Goal: Transaction & Acquisition: Download file/media

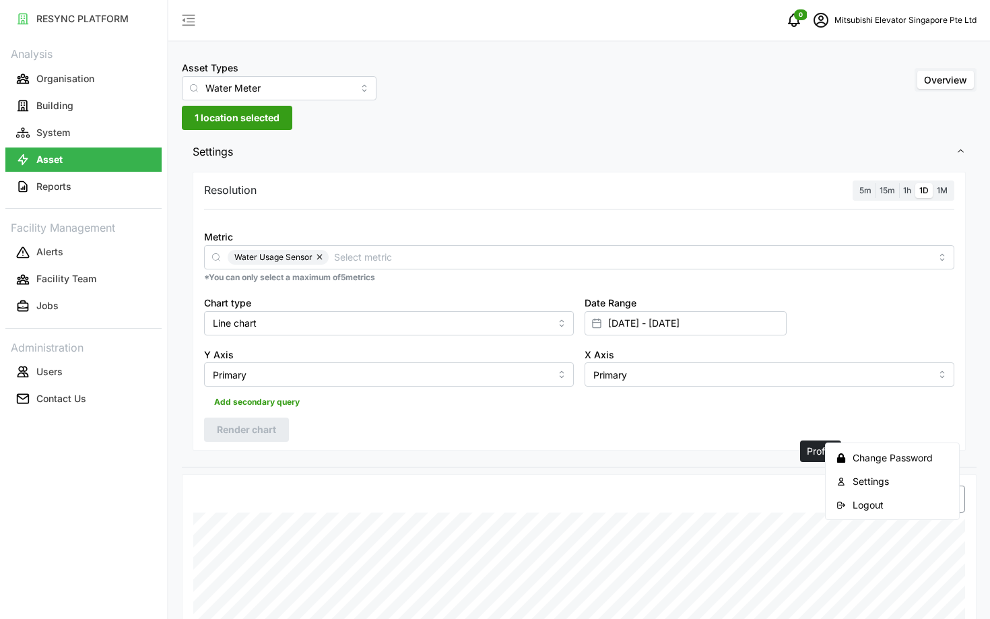
scroll to position [403, 0]
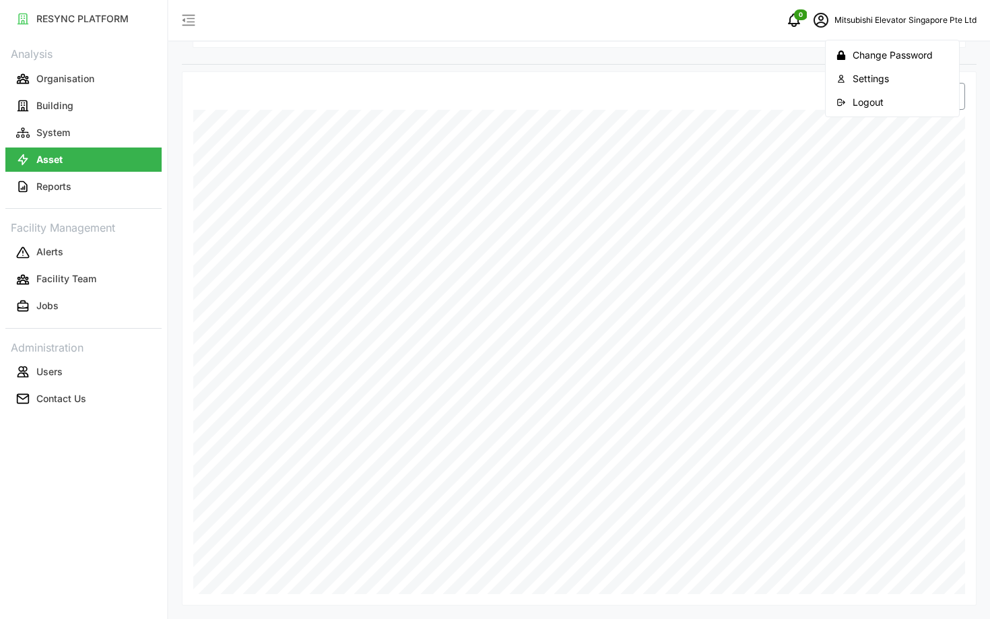
click at [844, 106] on button "Logout" at bounding box center [892, 102] width 128 height 24
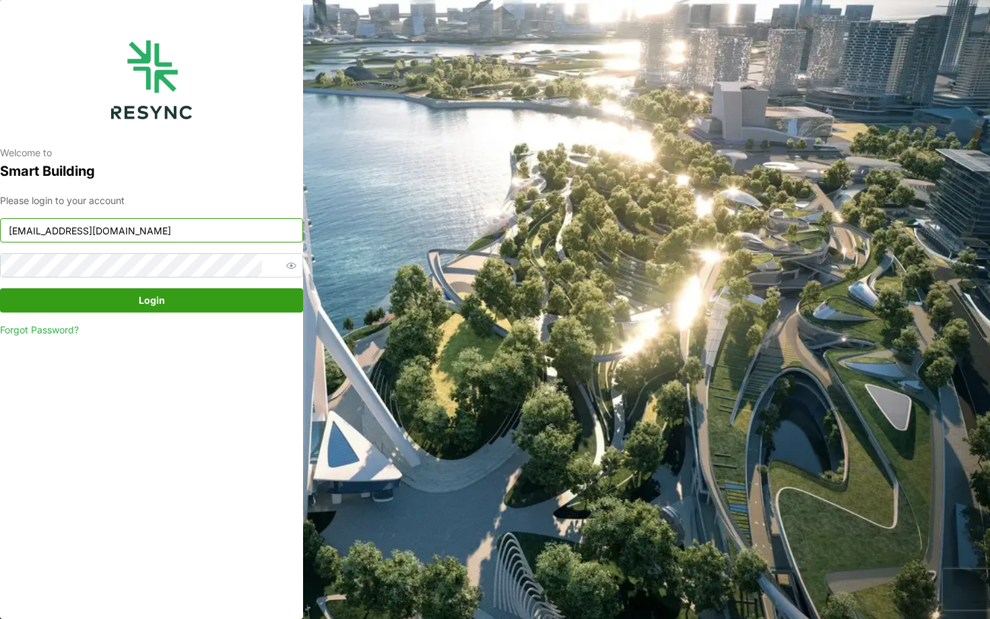
click at [155, 221] on input "mesp_display@resynctech.com" at bounding box center [151, 230] width 303 height 24
type input "continental_display@resynctech.com"
click at [212, 310] on span "Login" at bounding box center [152, 300] width 278 height 23
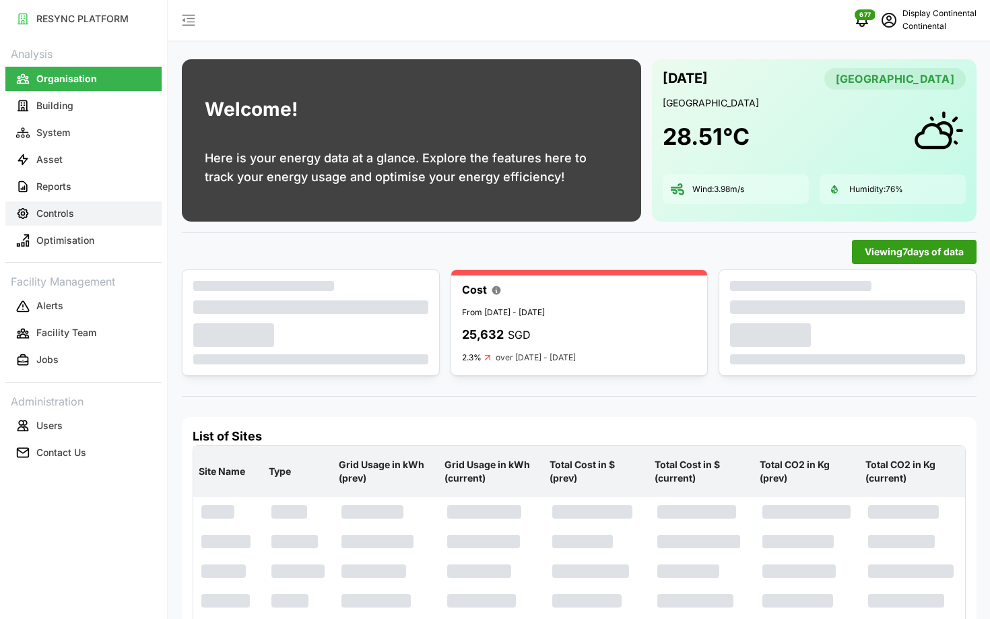
click at [82, 207] on button "Controls" at bounding box center [83, 213] width 156 height 24
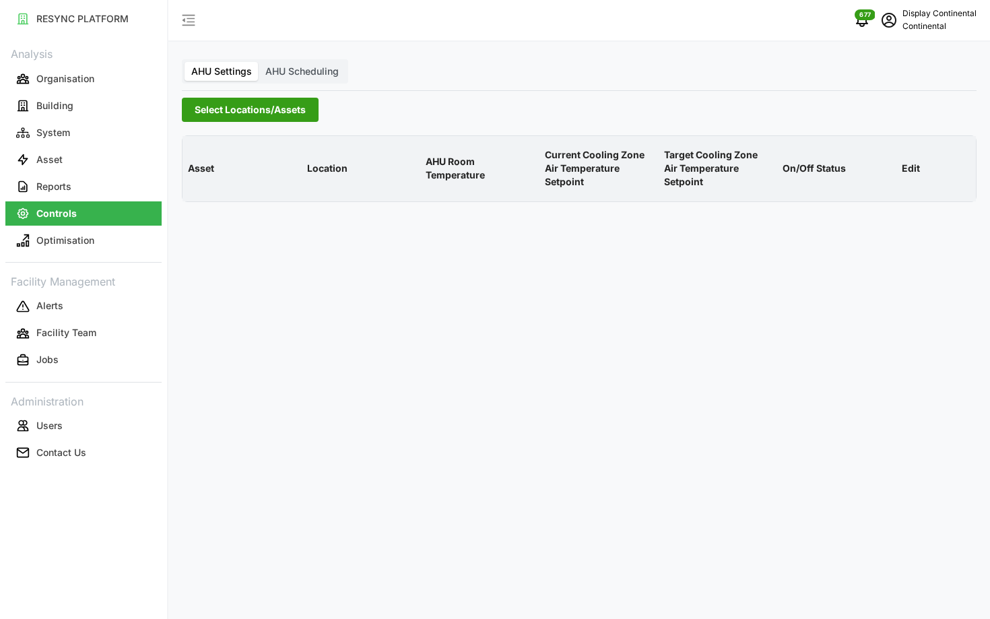
click at [261, 104] on span "Select Locations/Assets" at bounding box center [250, 109] width 111 height 23
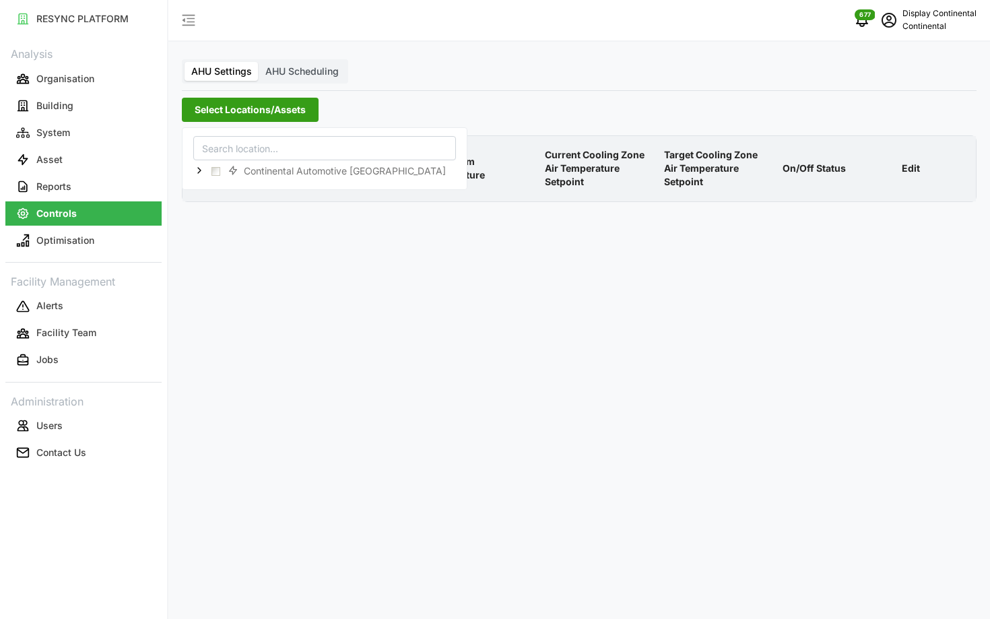
click at [193, 168] on div "Continental Automotive Singapore" at bounding box center [324, 170] width 263 height 21
click at [196, 169] on icon at bounding box center [199, 170] width 11 height 11
click at [227, 191] on span "Select CA1" at bounding box center [226, 190] width 9 height 9
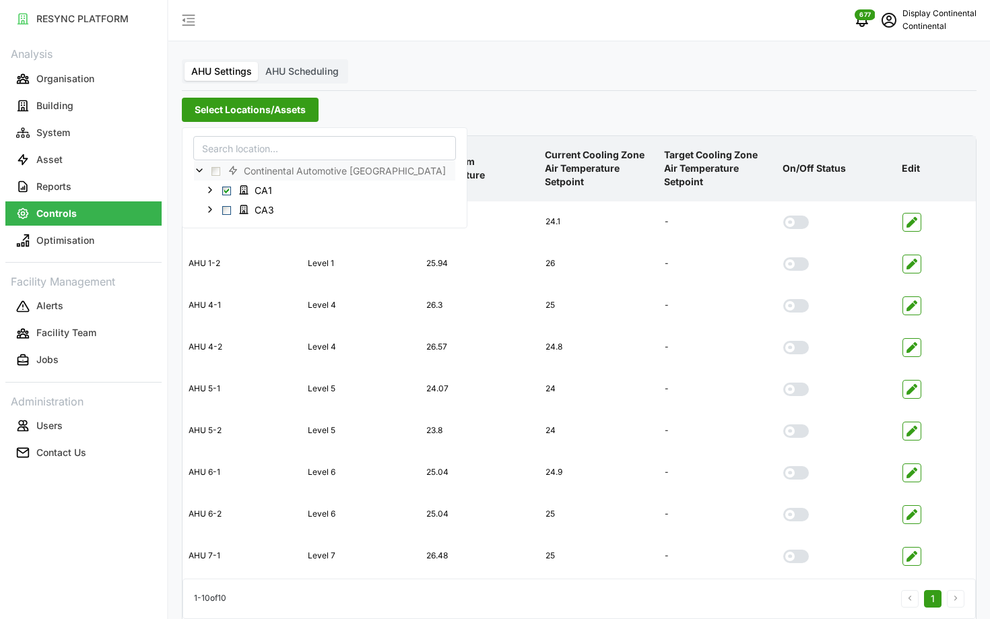
click at [591, 185] on p "Current Cooling Zone Air Temperature Setpoint" at bounding box center [599, 168] width 114 height 63
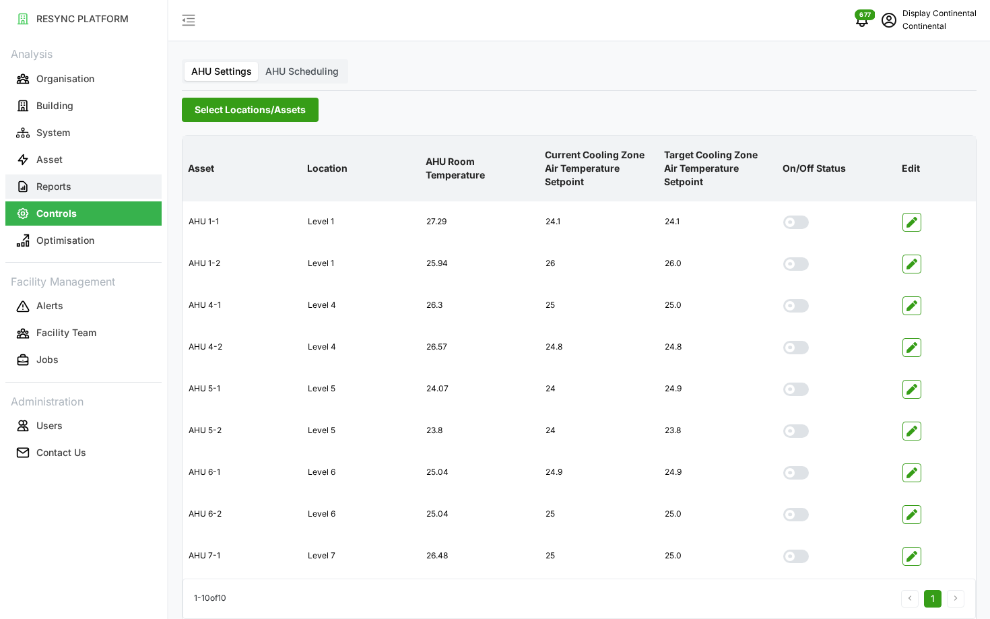
click at [73, 183] on button "Reports" at bounding box center [83, 186] width 156 height 24
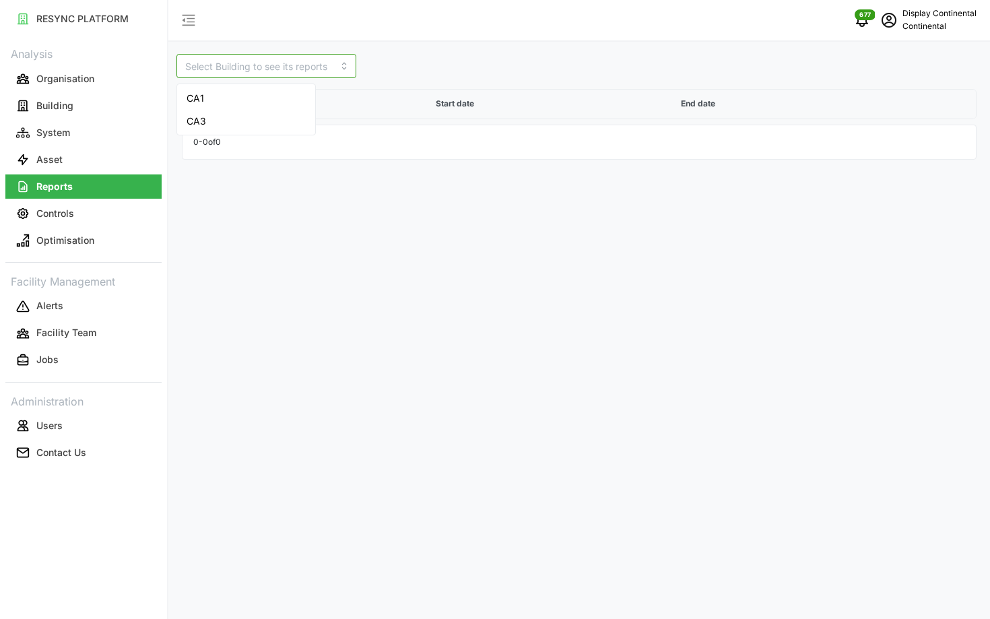
click at [218, 73] on input at bounding box center [266, 66] width 180 height 24
click at [215, 97] on div "CA1" at bounding box center [246, 98] width 133 height 23
type input "CA1"
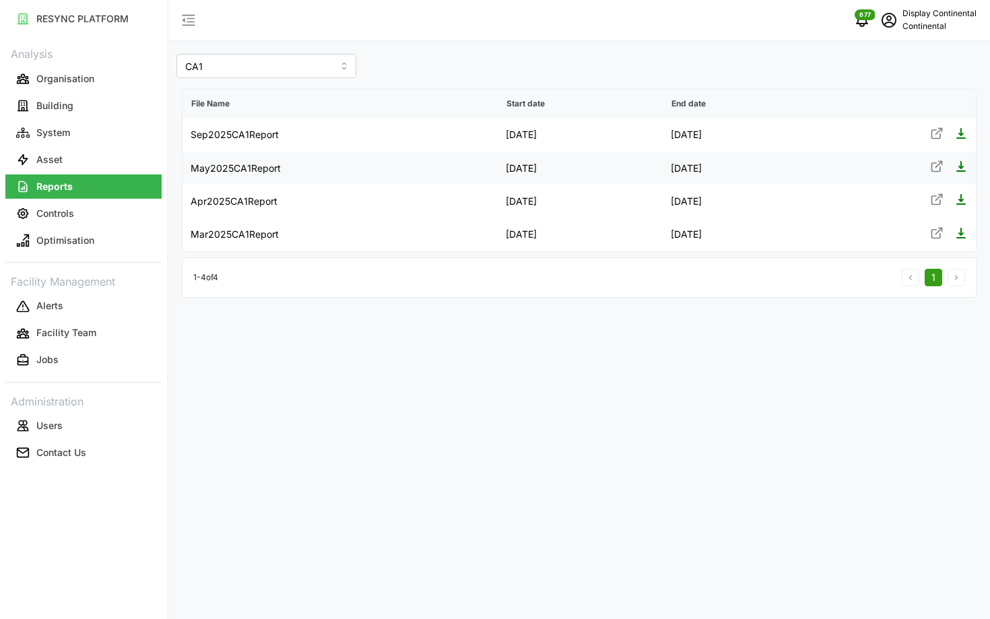
click at [930, 164] on icon at bounding box center [936, 166] width 13 height 13
click at [886, 30] on span "schedule" at bounding box center [889, 20] width 26 height 26
click at [876, 100] on button "Logout" at bounding box center [919, 102] width 128 height 24
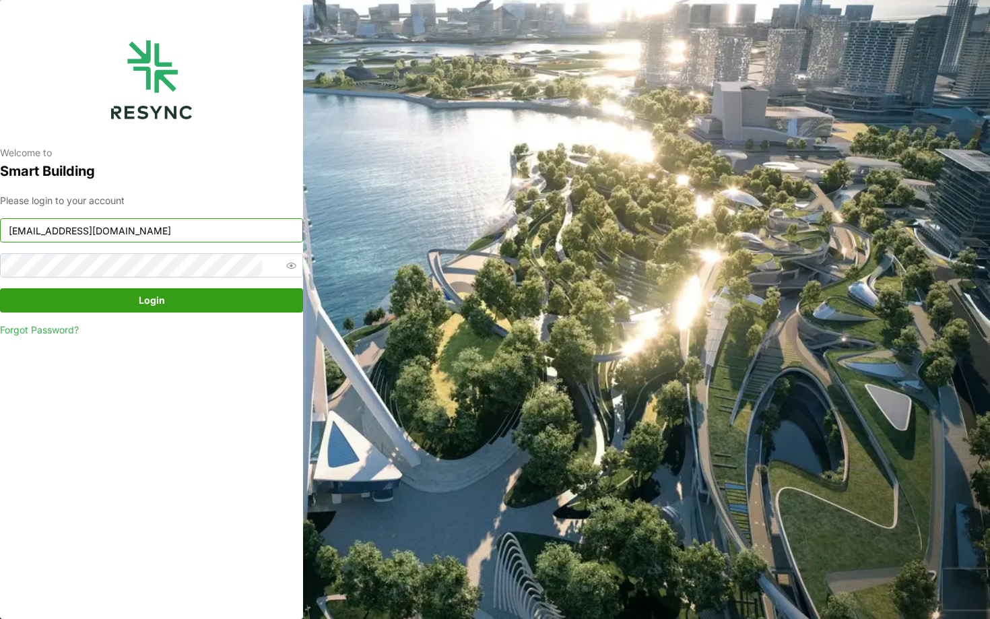
click at [103, 226] on input "continental_display@resynctech.com" at bounding box center [151, 230] width 303 height 24
click at [185, 238] on input "ponte_group_internal@resynctech.com" at bounding box center [151, 230] width 303 height 24
type input "ponte_group_display@resynctech.com"
click at [162, 309] on span "Login" at bounding box center [152, 300] width 26 height 23
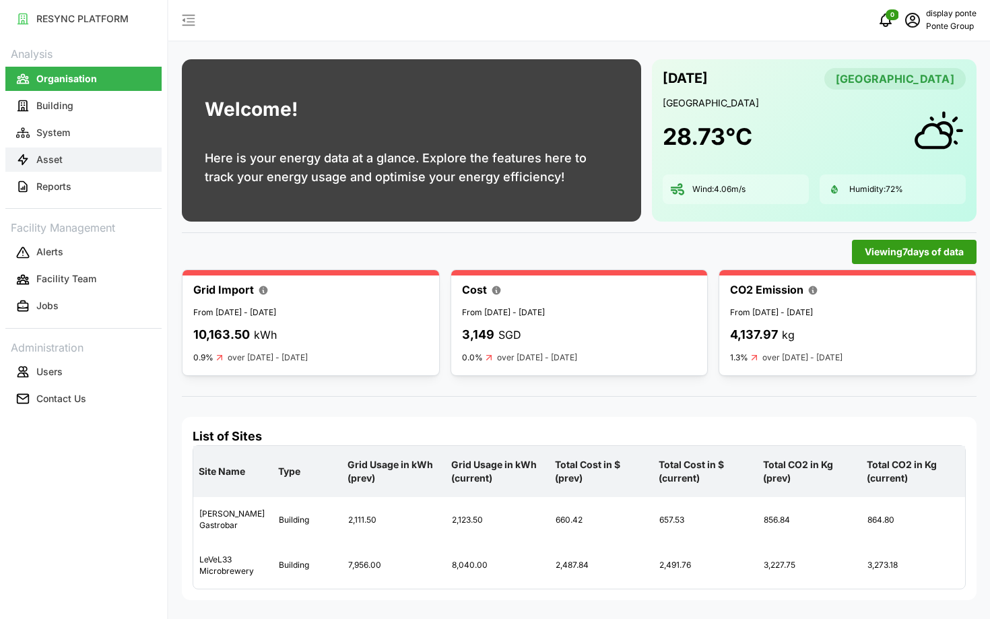
click at [81, 156] on button "Asset" at bounding box center [83, 160] width 156 height 24
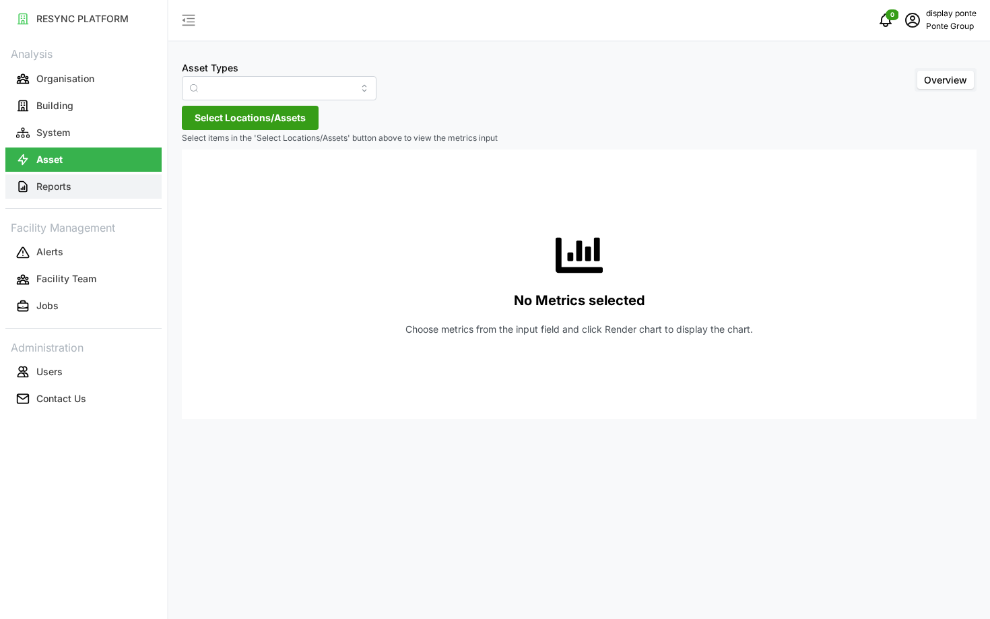
type input "Air Handling Unit"
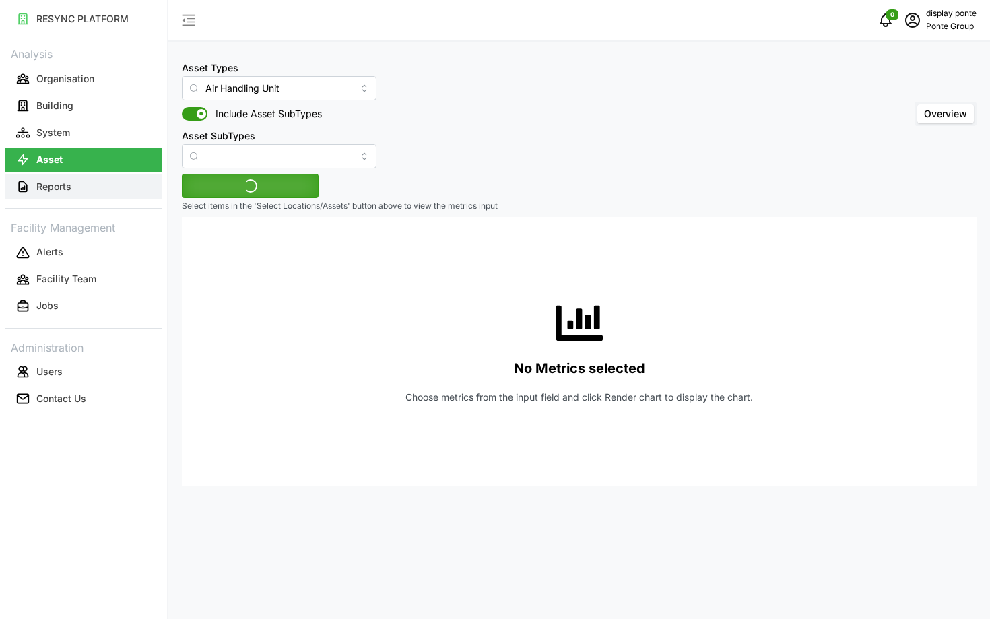
click at [88, 180] on button "Reports" at bounding box center [83, 186] width 156 height 24
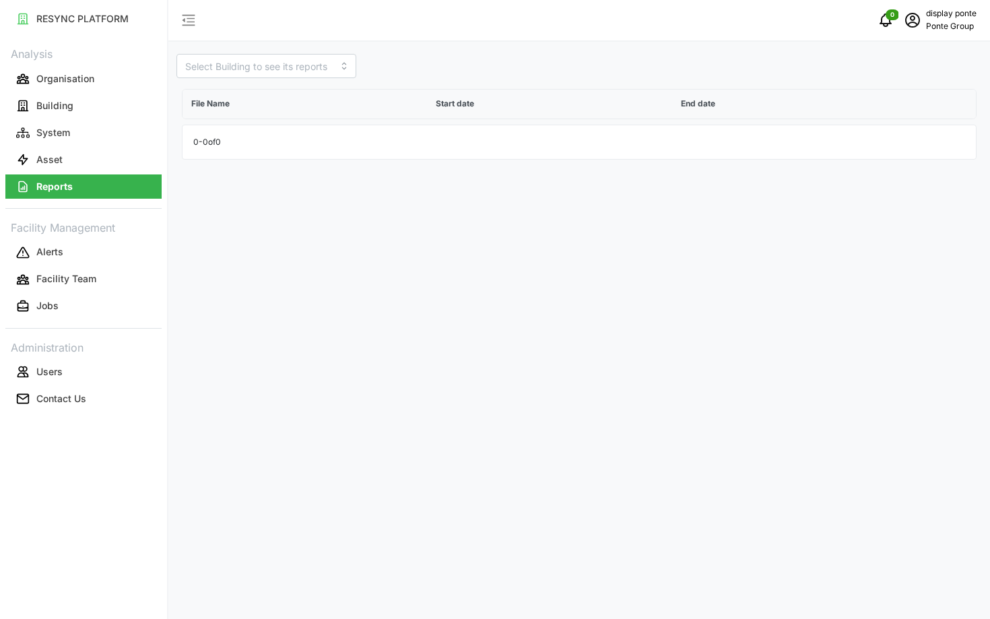
click at [259, 47] on div "File Name Start date End date 0 - 0 of 0" at bounding box center [579, 309] width 822 height 619
click at [251, 68] on input at bounding box center [266, 66] width 180 height 24
click at [220, 108] on div "[PERSON_NAME] Gastrobar" at bounding box center [246, 105] width 133 height 37
type input "[PERSON_NAME] Gastrobar"
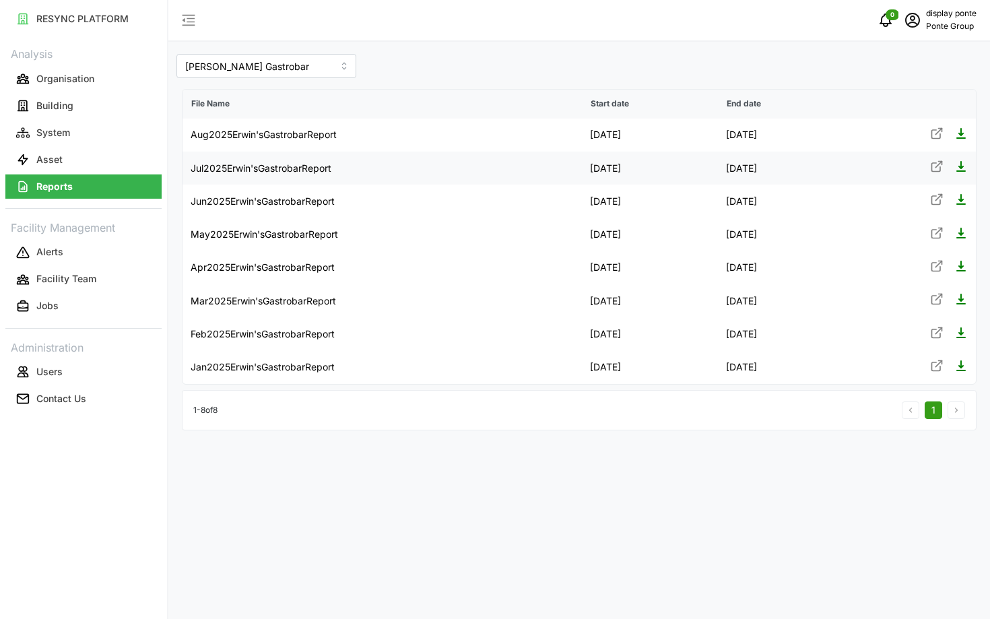
click at [932, 166] on icon at bounding box center [936, 167] width 9 height 9
click at [118, 165] on button "Asset" at bounding box center [83, 160] width 156 height 24
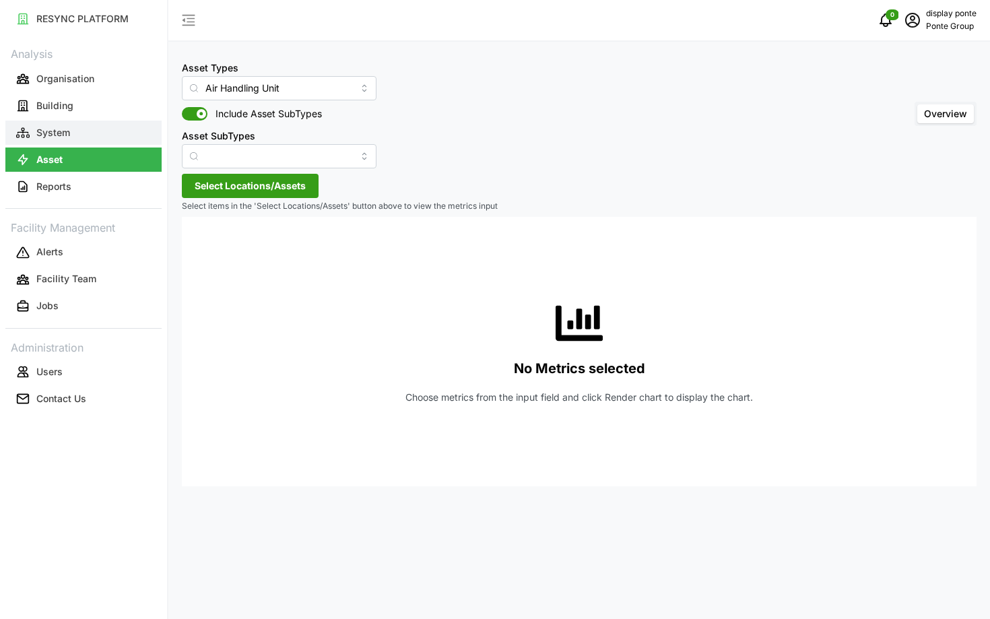
click at [84, 136] on button "System" at bounding box center [83, 133] width 156 height 24
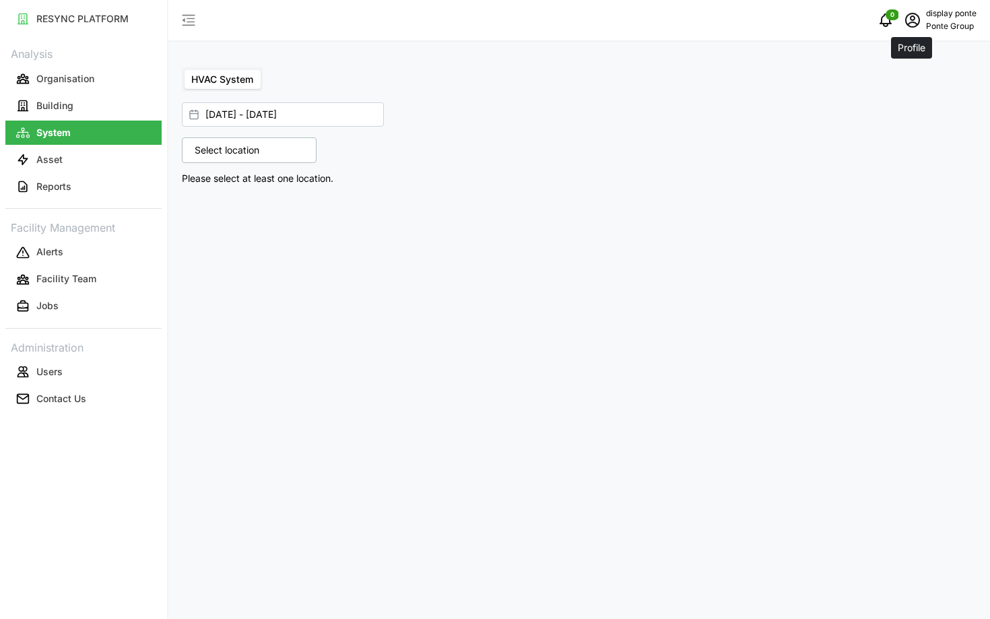
click at [910, 20] on icon "schedule" at bounding box center [912, 17] width 5 height 5
click at [897, 97] on div "Logout" at bounding box center [928, 101] width 96 height 15
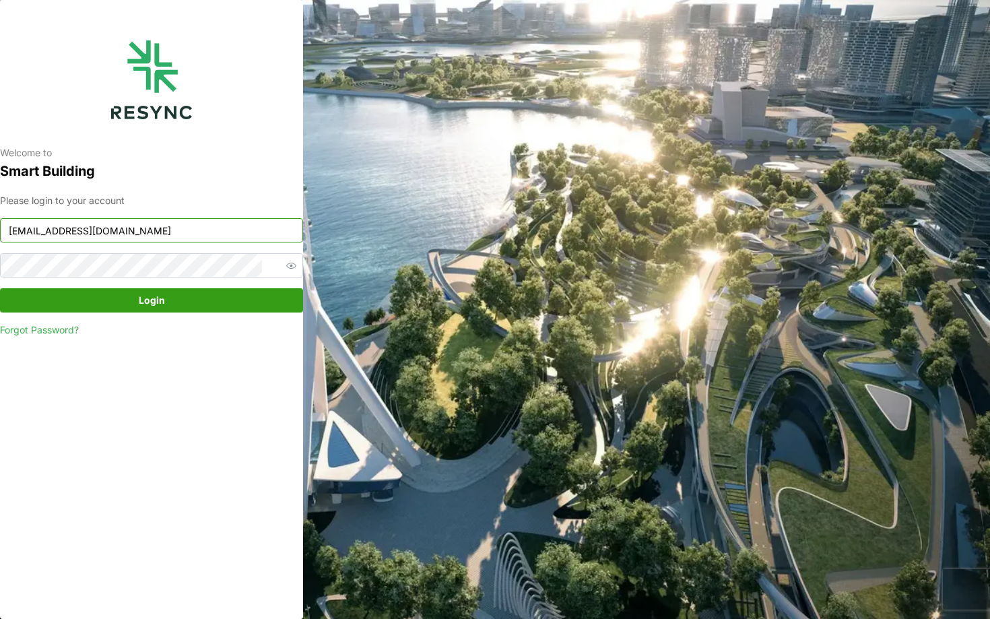
click at [183, 228] on input "ponte_group_display@resynctech.com" at bounding box center [151, 230] width 303 height 24
type input "[EMAIL_ADDRESS][DOMAIN_NAME]"
click at [157, 313] on button "Login" at bounding box center [151, 300] width 303 height 24
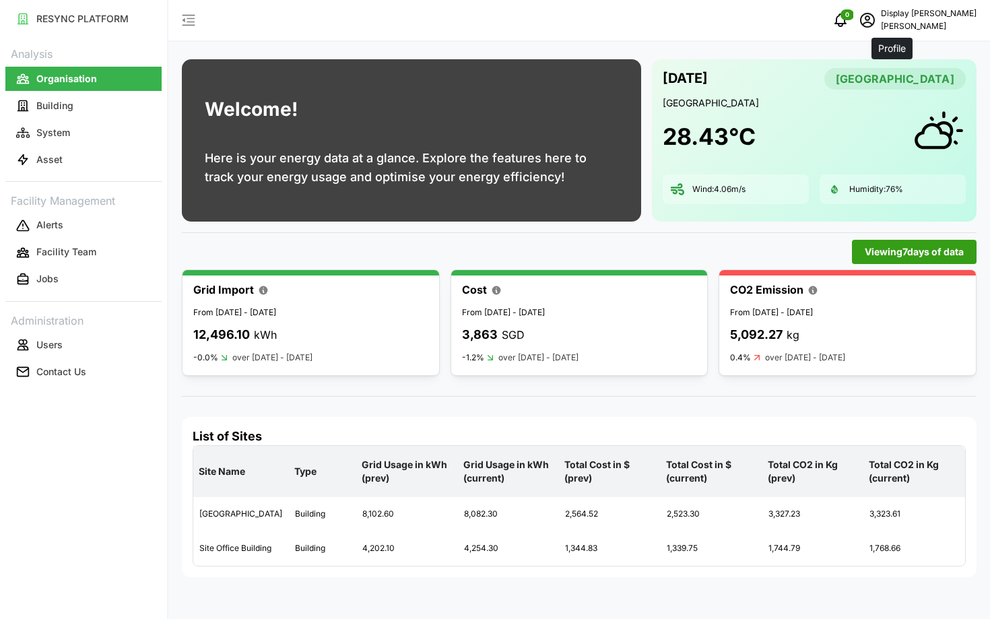
click at [876, 24] on icon "schedule" at bounding box center [867, 20] width 16 height 16
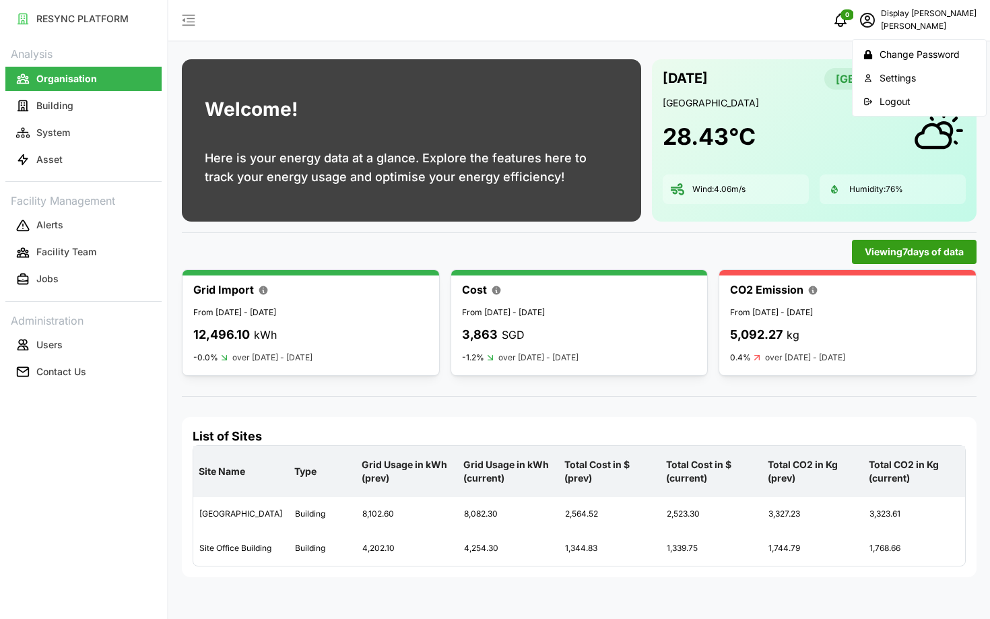
click at [883, 92] on button "Logout" at bounding box center [919, 102] width 128 height 24
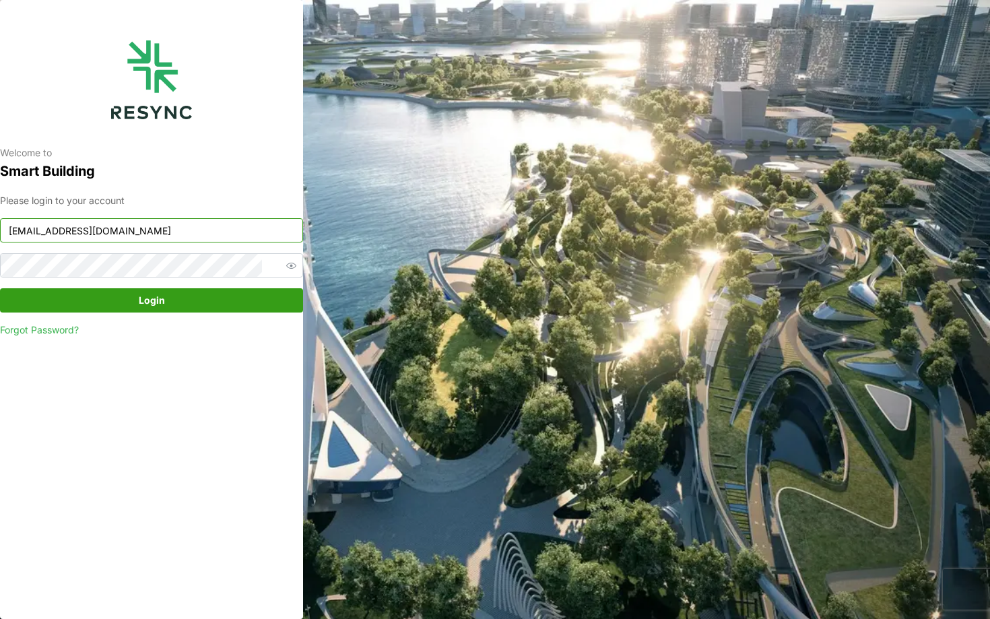
click at [53, 229] on input "[EMAIL_ADDRESS][DOMAIN_NAME]" at bounding box center [151, 230] width 303 height 24
type input "[EMAIL_ADDRESS][DOMAIN_NAME]"
click at [218, 307] on span "Login" at bounding box center [152, 300] width 278 height 23
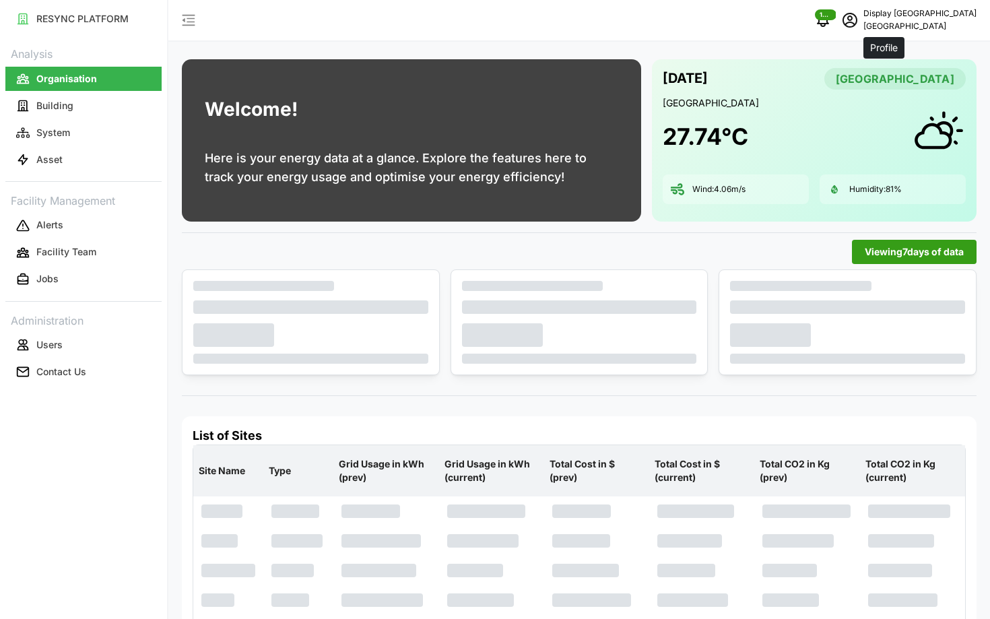
click at [858, 22] on icon "schedule" at bounding box center [850, 20] width 16 height 16
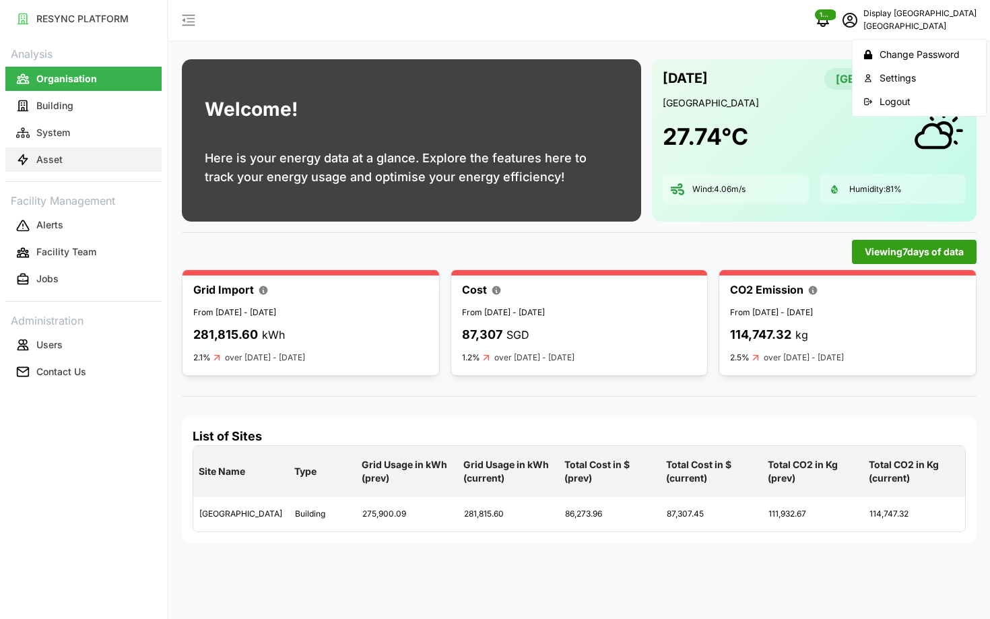
click at [55, 166] on p "Asset" at bounding box center [49, 159] width 26 height 13
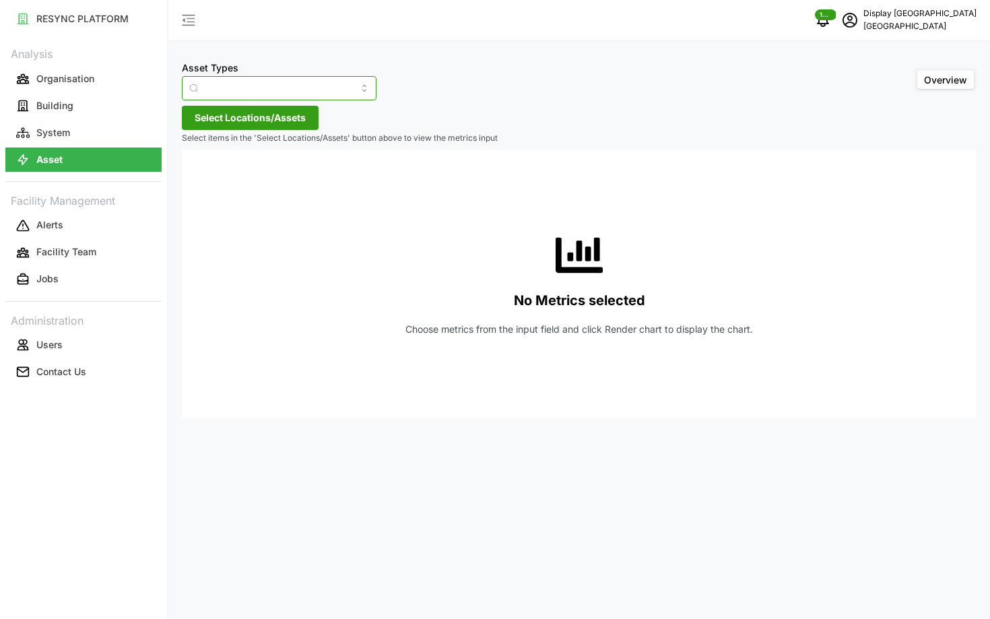
type input "Air Handling Unit"
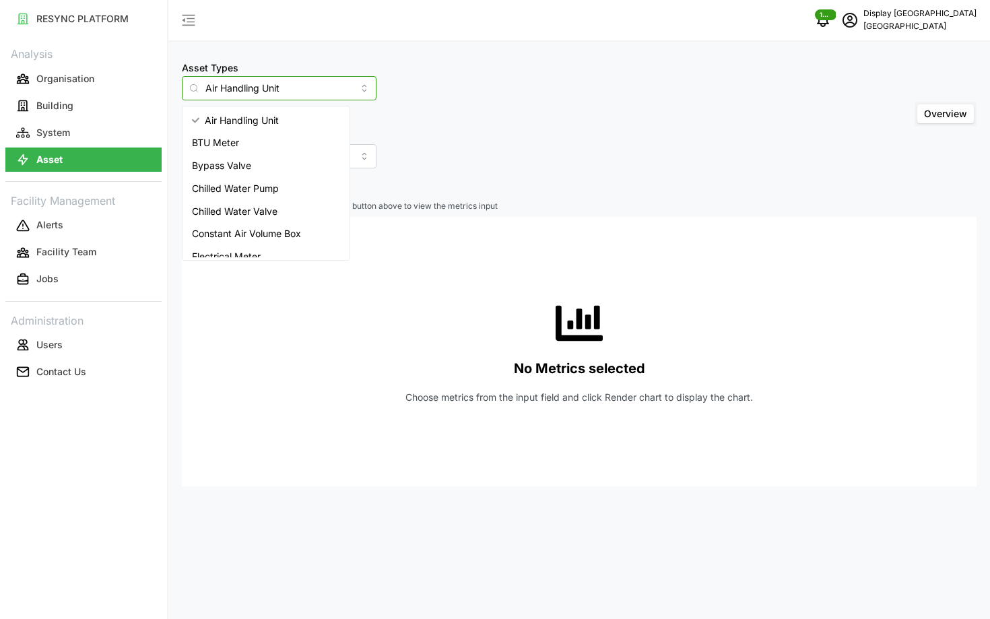
click at [278, 94] on input "Air Handling Unit" at bounding box center [279, 88] width 195 height 24
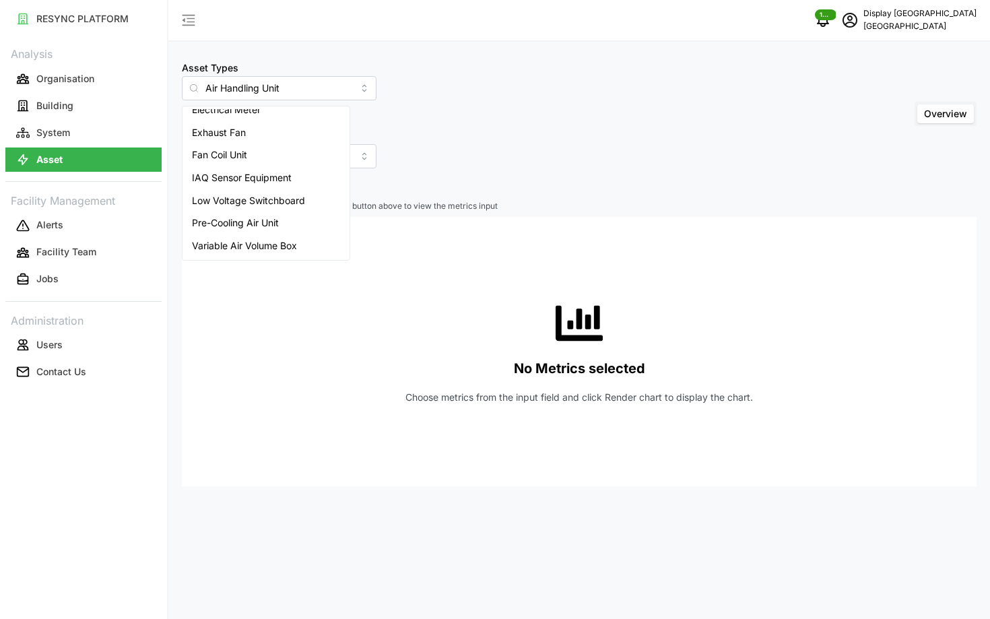
click at [410, 195] on div "Asset Types Air Handling Unit Include Asset SubTypes Asset SubTypes Overview Se…" at bounding box center [579, 309] width 822 height 619
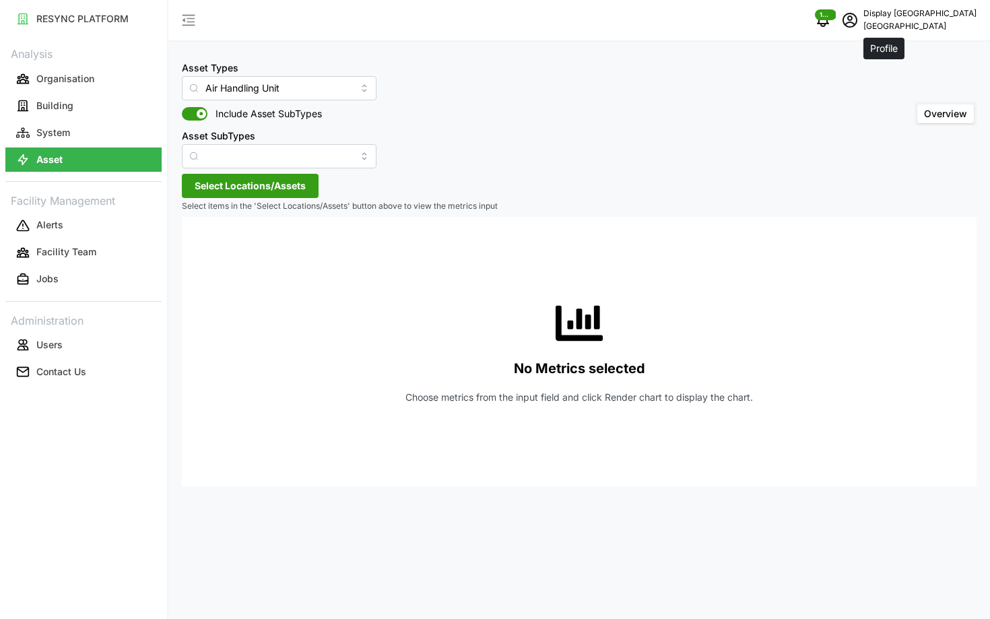
click at [858, 26] on icon "schedule" at bounding box center [850, 20] width 16 height 16
click at [873, 97] on button "Logout" at bounding box center [919, 102] width 128 height 24
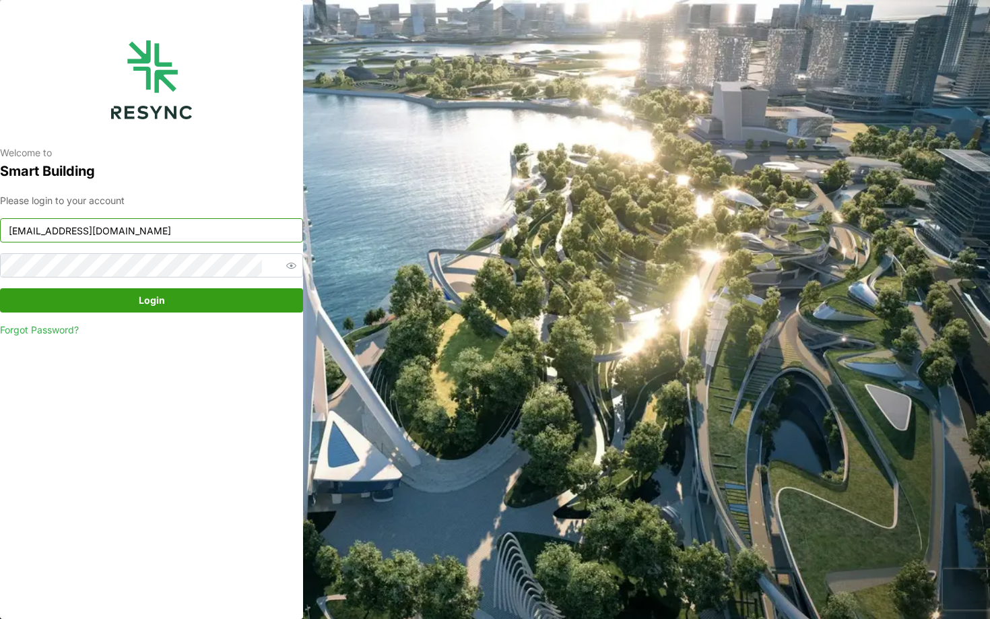
click at [136, 228] on input "south_beach_tower_display@resynctech.com" at bounding box center [151, 230] width 303 height 24
click at [630, 298] on div "Welcome to Smart Building Please login to your account south_beach_tower_displa…" at bounding box center [495, 309] width 990 height 619
click at [73, 233] on input "south_beach_tower_display@resynctech.com" at bounding box center [151, 230] width 303 height 24
type input "mesp_display@resynctech.com"
click at [108, 296] on span "Login" at bounding box center [152, 300] width 278 height 23
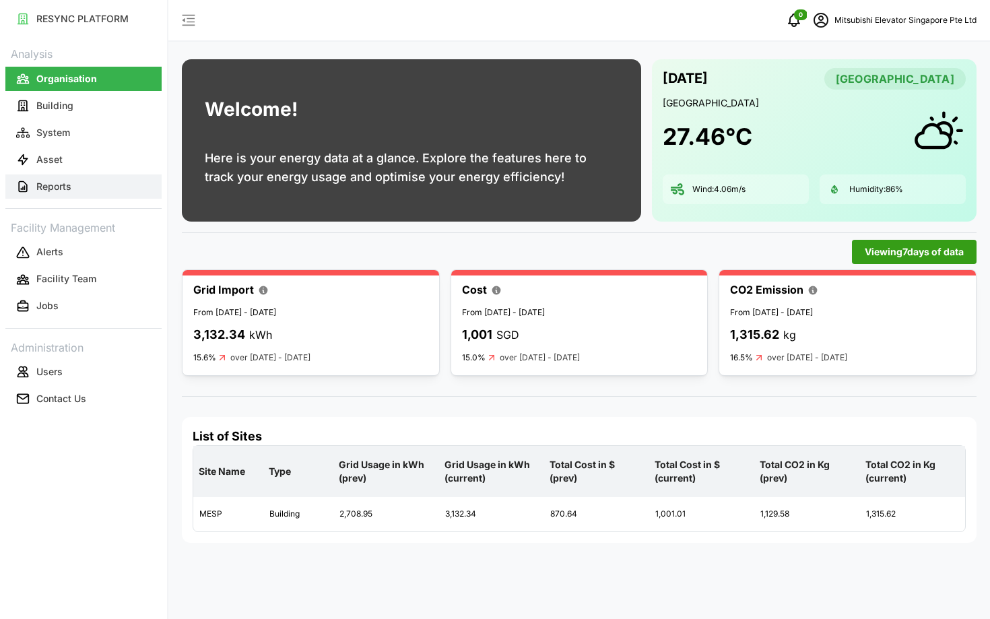
click at [38, 180] on p "Reports" at bounding box center [53, 186] width 35 height 13
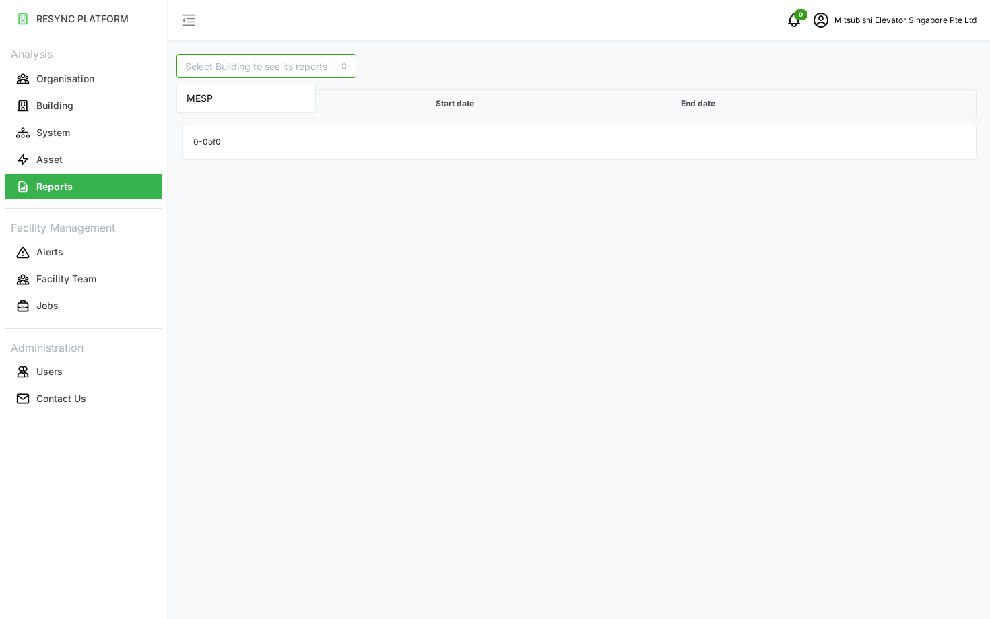
click at [239, 77] on input at bounding box center [266, 66] width 180 height 24
click at [239, 96] on div "MESP" at bounding box center [246, 98] width 133 height 23
type input "MESP"
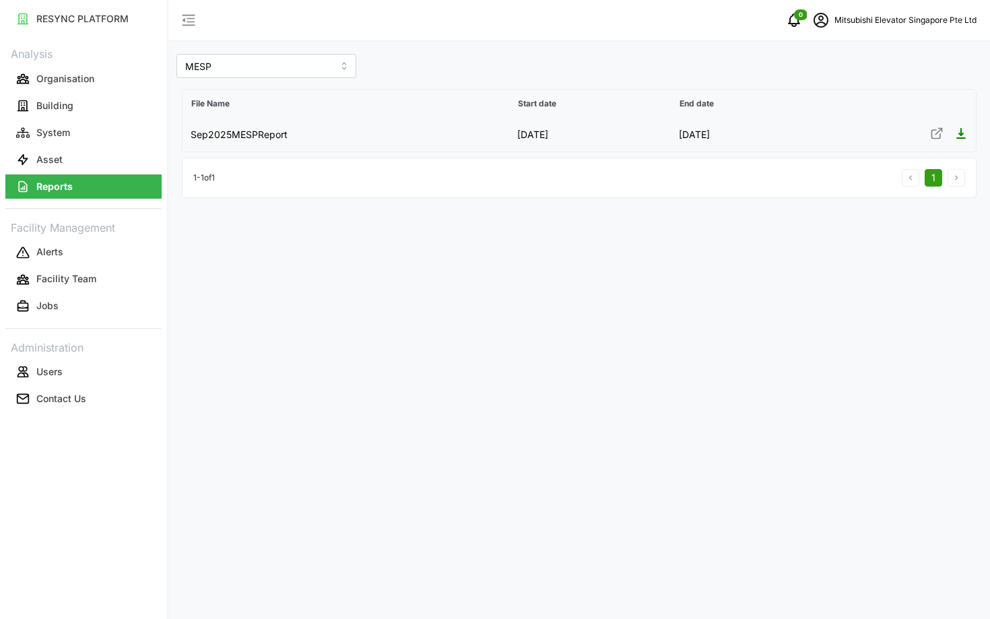
click at [936, 129] on icon at bounding box center [936, 133] width 13 height 13
click at [91, 159] on button "Asset" at bounding box center [83, 160] width 156 height 24
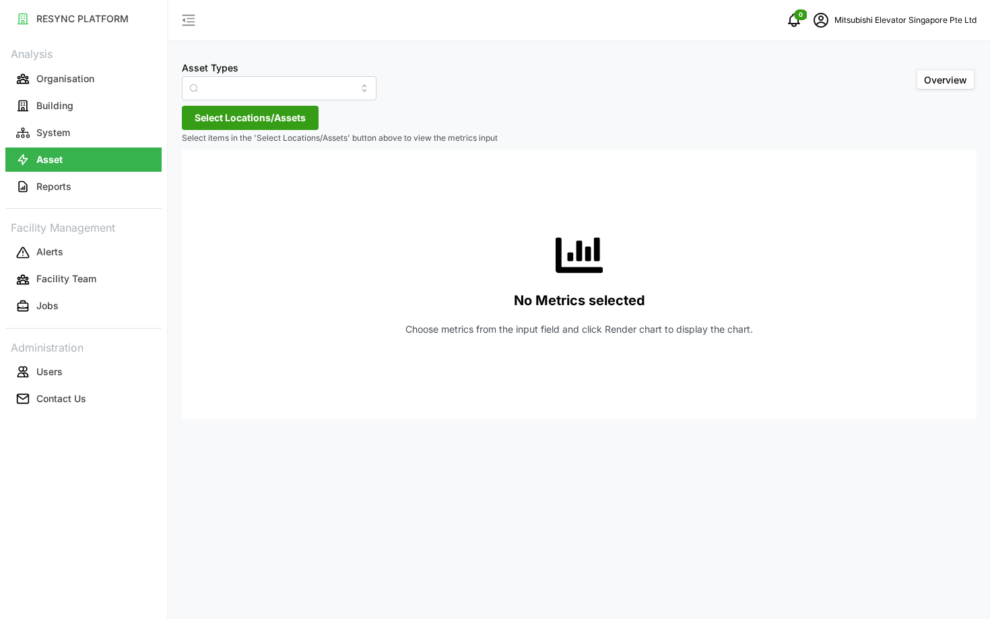
type input "Condensing Unit"
click at [810, 15] on span "schedule" at bounding box center [821, 20] width 26 height 26
click at [832, 95] on button "Logout" at bounding box center [892, 102] width 128 height 24
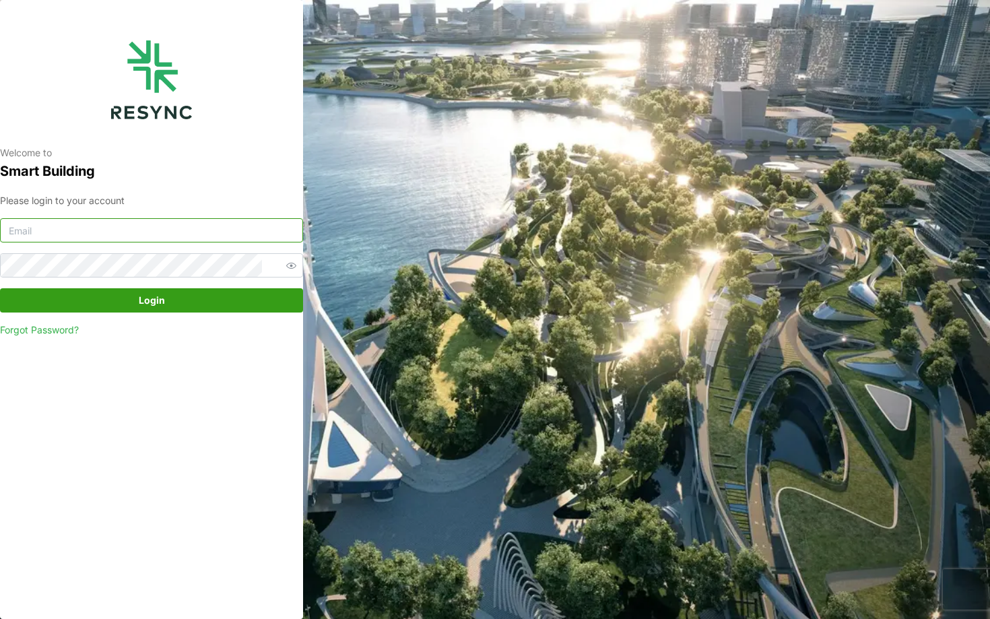
type input "[EMAIL_ADDRESS][DOMAIN_NAME]"
click at [179, 299] on span "Login" at bounding box center [152, 300] width 278 height 23
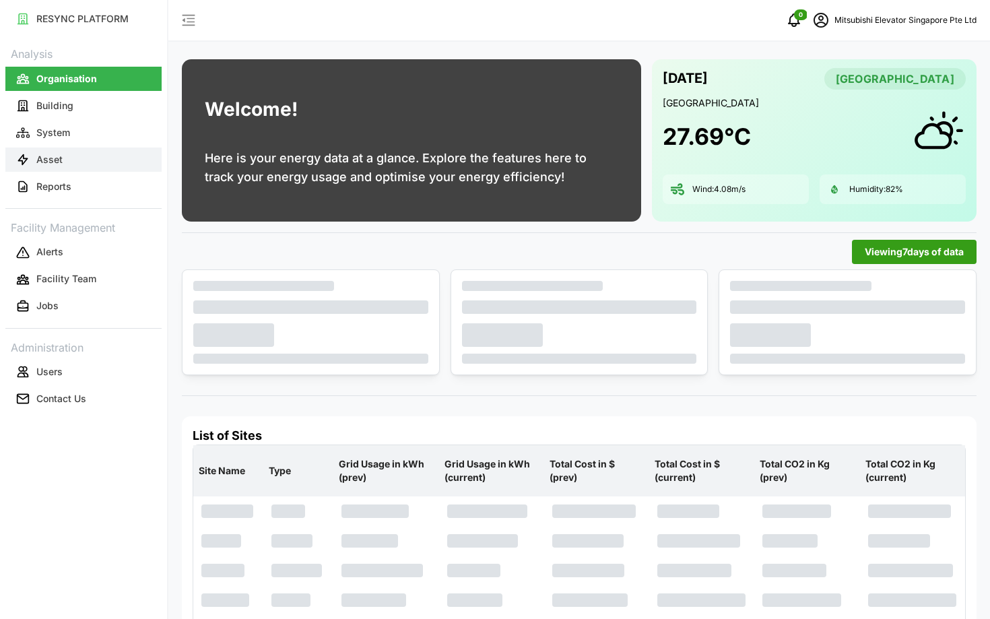
click at [67, 164] on button "Asset" at bounding box center [83, 160] width 156 height 24
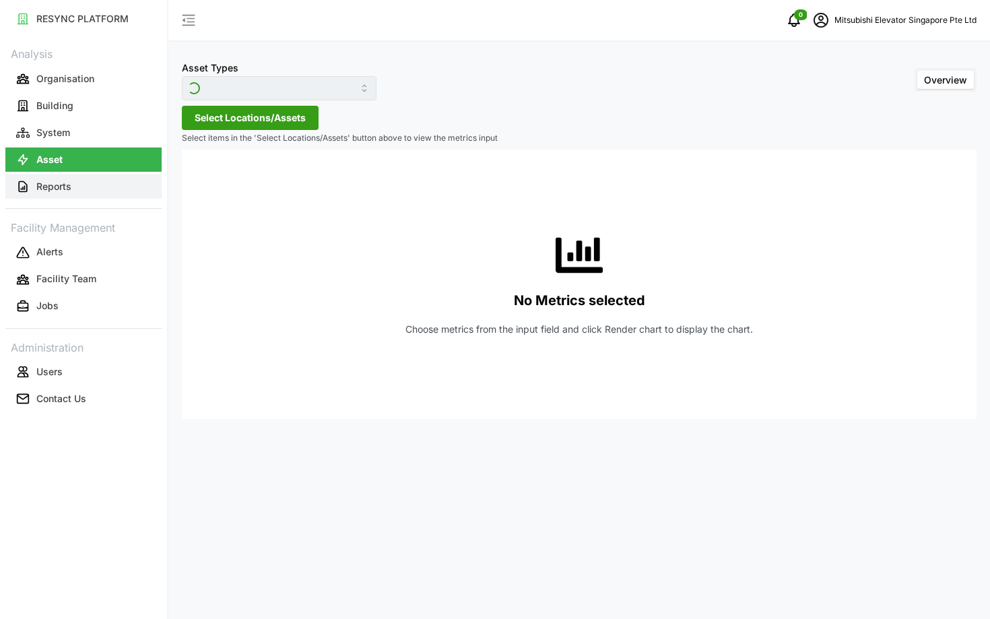
click at [80, 178] on button "Reports" at bounding box center [83, 186] width 156 height 24
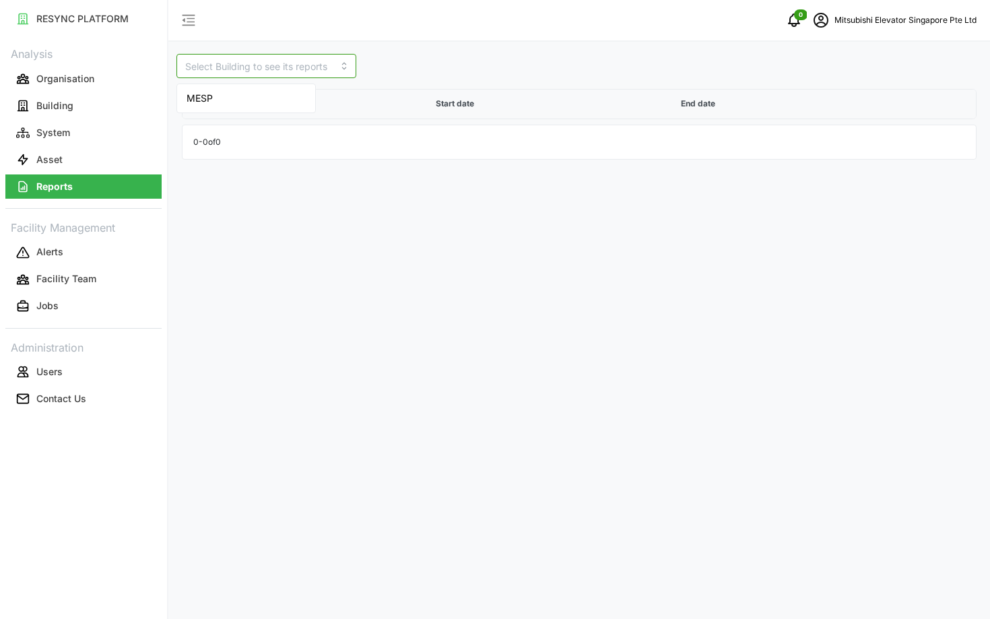
click at [218, 76] on input at bounding box center [266, 66] width 180 height 24
click at [231, 98] on div "MESP" at bounding box center [246, 98] width 133 height 23
type input "MESP"
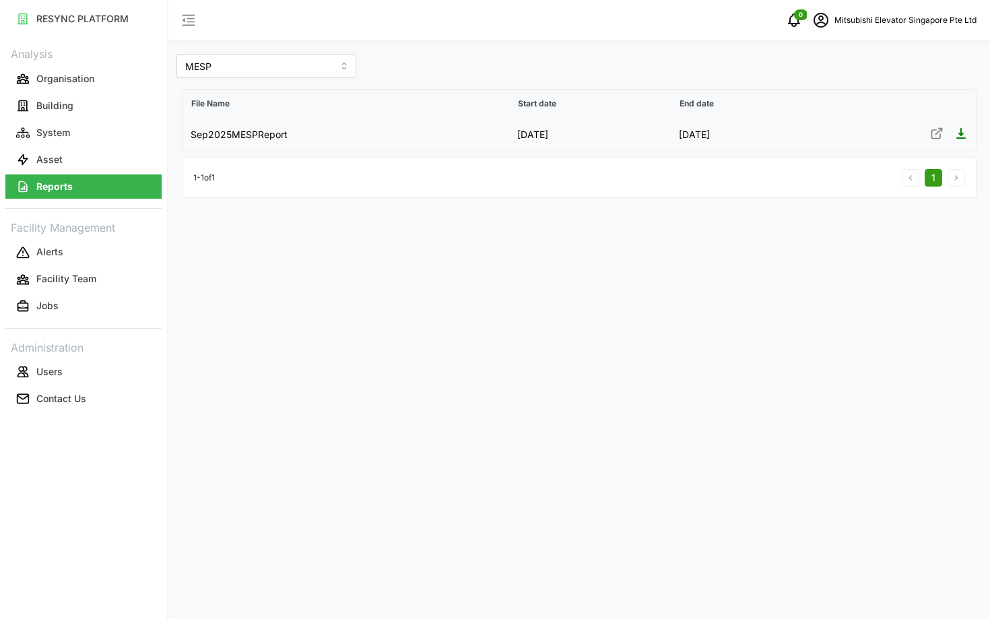
click at [946, 133] on div at bounding box center [897, 135] width 139 height 17
click at [938, 133] on icon at bounding box center [936, 133] width 13 height 13
click at [471, 268] on div "MESP File Name Start date End date Sep2025MESPReport [DATE] [DATE] 1 - 1 of 1 1" at bounding box center [579, 309] width 822 height 619
click at [810, 17] on span "schedule" at bounding box center [821, 20] width 26 height 26
click at [837, 105] on icon "button" at bounding box center [841, 101] width 9 height 9
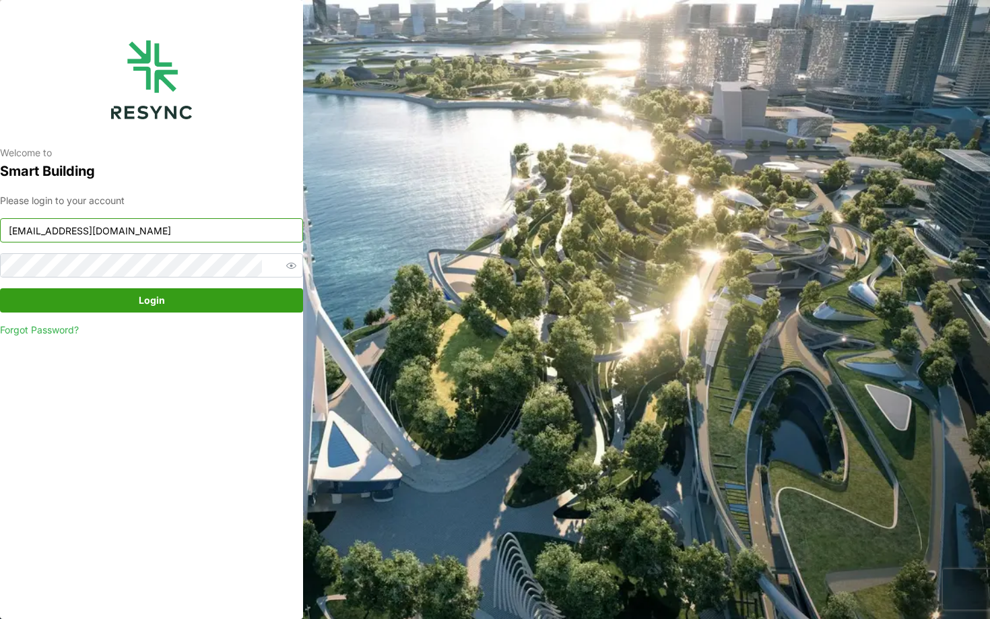
click at [102, 232] on input "[EMAIL_ADDRESS][DOMAIN_NAME]" at bounding box center [151, 230] width 303 height 24
type input "[EMAIL_ADDRESS][DOMAIN_NAME]"
click at [123, 317] on div "Please login to your account ponte_group_display@resynctech.com Login Forgot Pa…" at bounding box center [151, 265] width 303 height 144
click at [102, 304] on span "Login" at bounding box center [152, 300] width 278 height 23
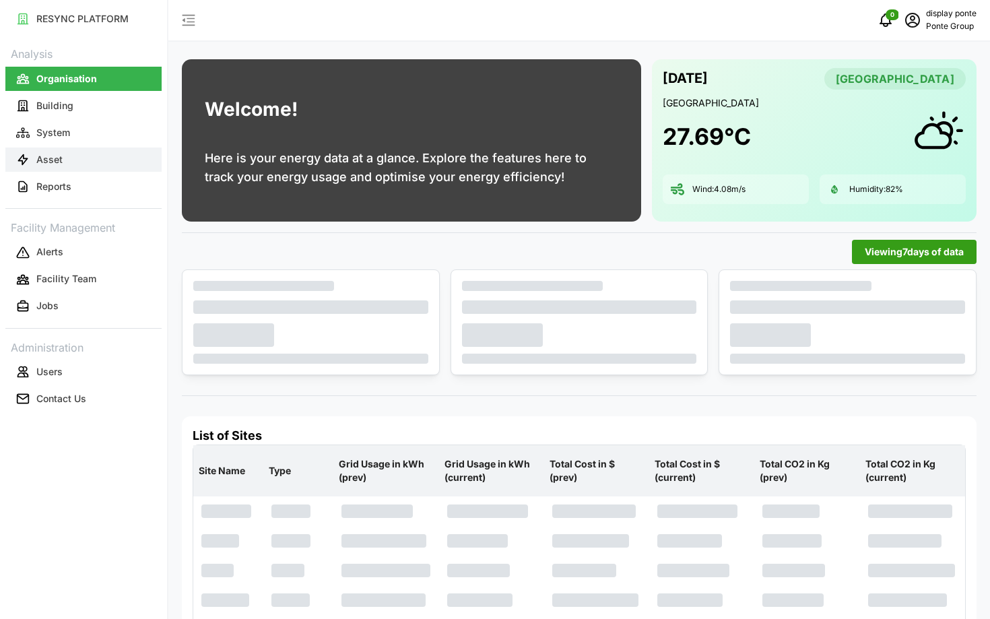
click at [82, 170] on button "Asset" at bounding box center [83, 160] width 156 height 24
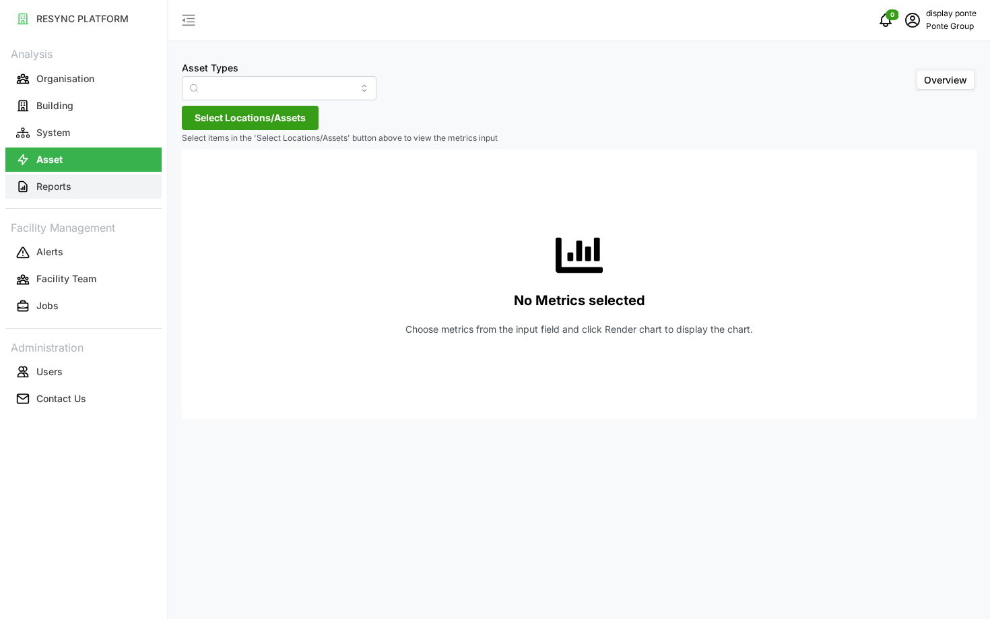
type input "Air Handling Unit"
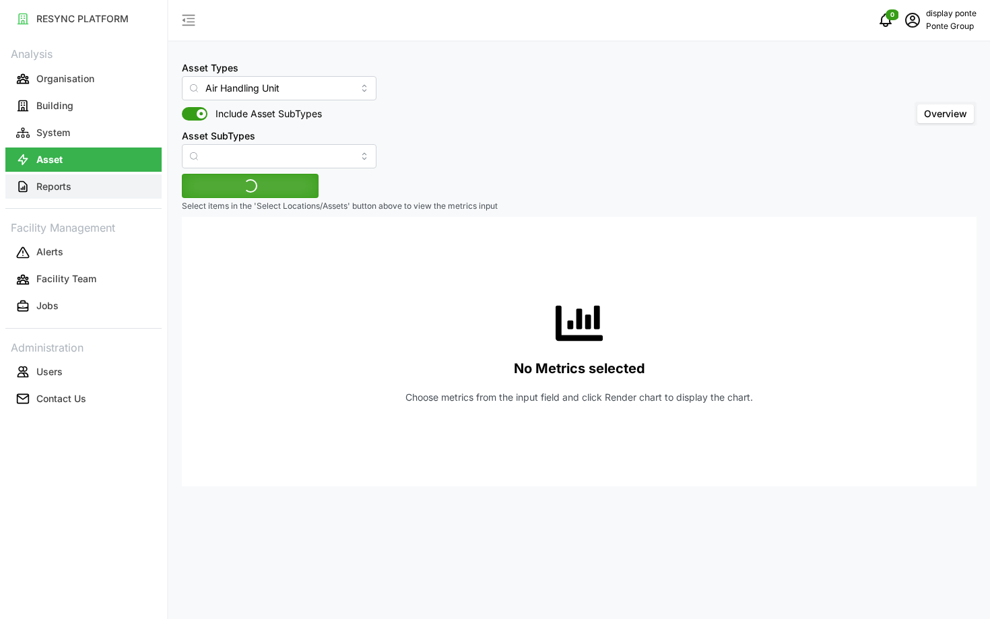
click at [72, 181] on button "Reports" at bounding box center [83, 186] width 156 height 24
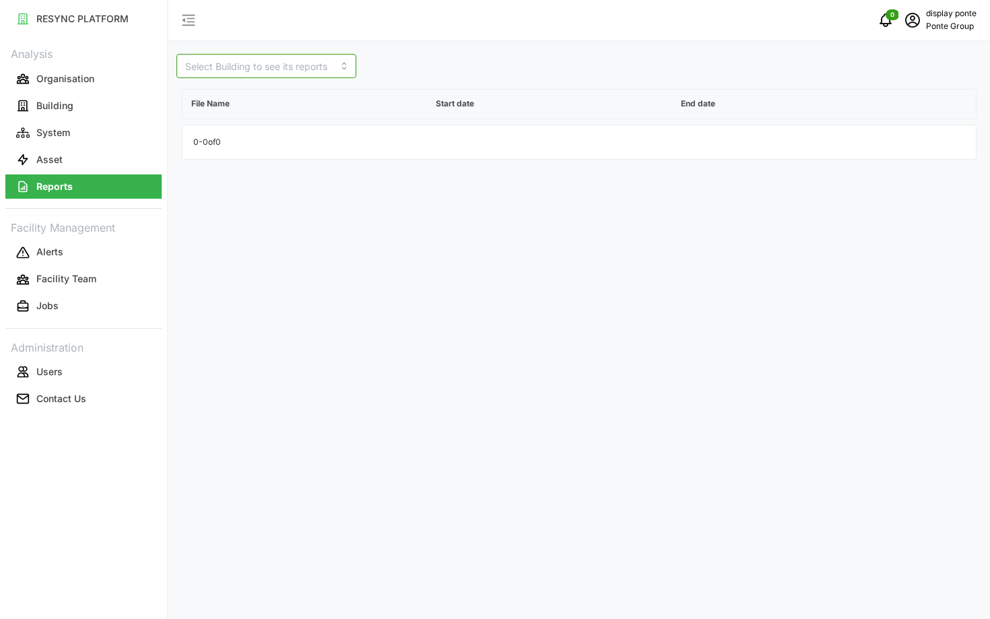
click at [238, 69] on input at bounding box center [266, 66] width 180 height 24
click at [231, 100] on span "Erwin's Gastrobar" at bounding box center [246, 105] width 119 height 29
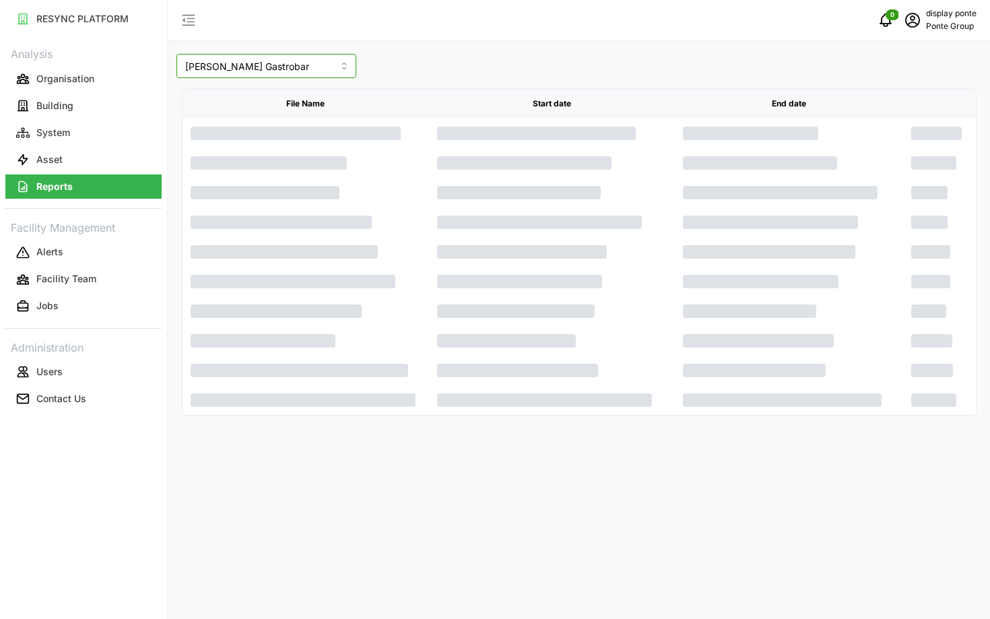
click at [243, 70] on input "Erwin's Gastrobar" at bounding box center [266, 66] width 180 height 24
click at [227, 128] on span "LeVeL33 Microbrewery" at bounding box center [238, 135] width 103 height 15
type input "LeVeL33 Microbrewery"
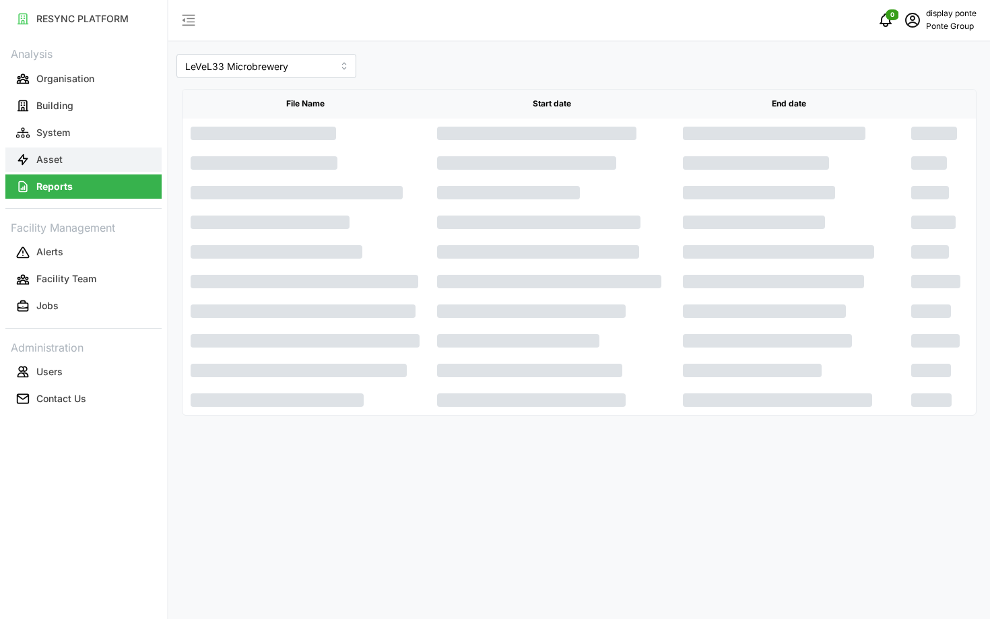
click at [72, 154] on button "Asset" at bounding box center [83, 160] width 156 height 24
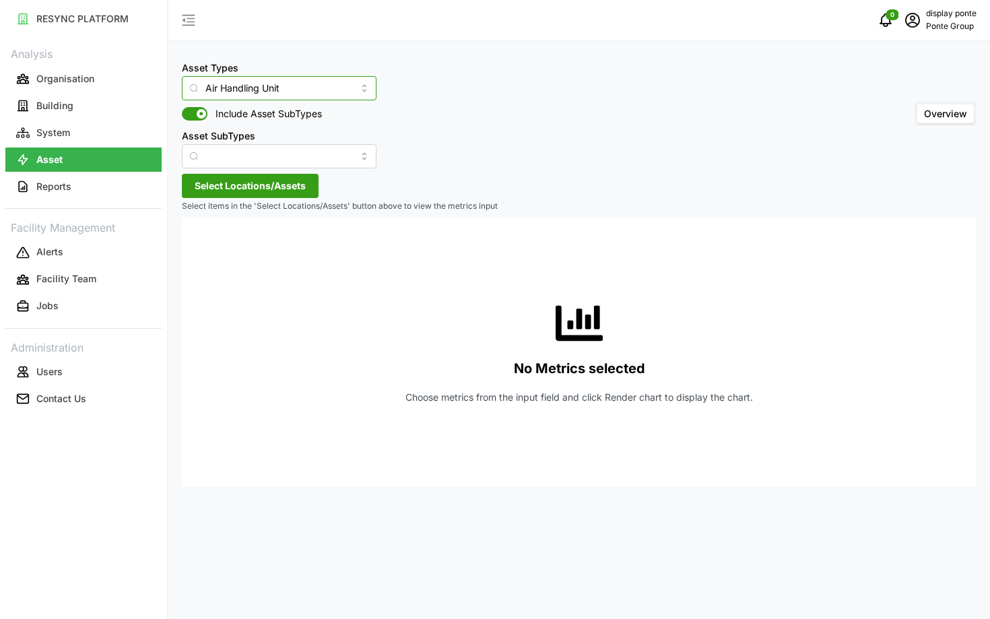
click at [277, 94] on input "Air Handling Unit" at bounding box center [279, 88] width 195 height 24
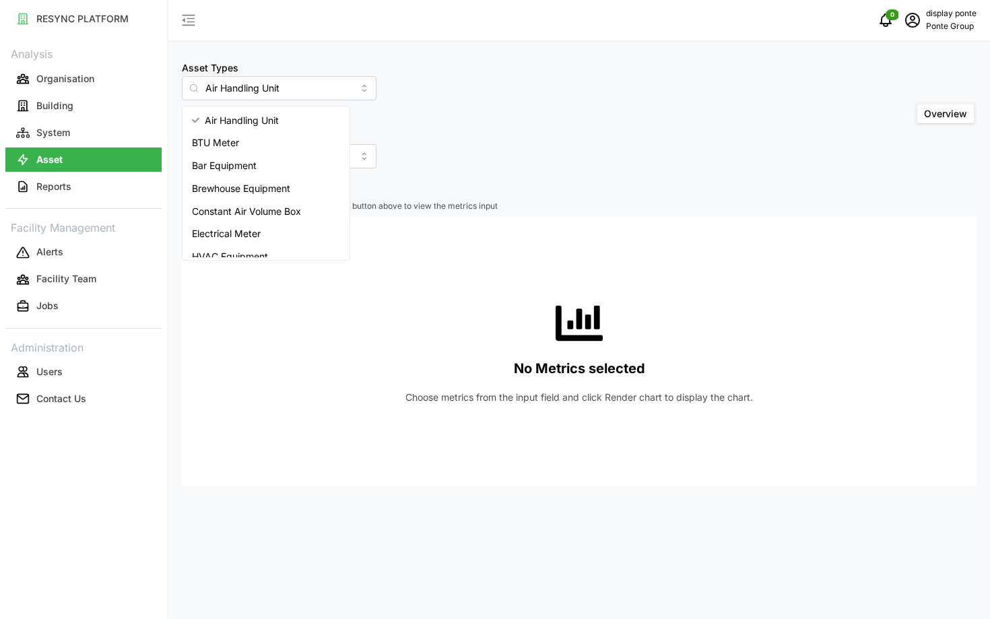
click at [457, 161] on div "Asset Types Air Handling Unit Include Asset SubTypes Asset SubTypes Overview" at bounding box center [579, 113] width 795 height 109
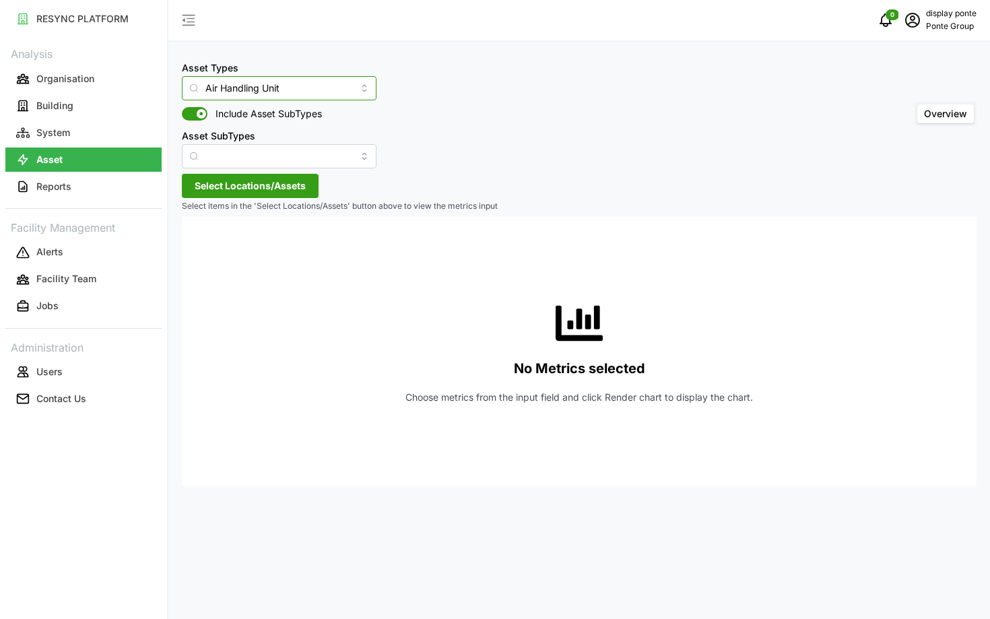
click at [256, 81] on input "Air Handling Unit" at bounding box center [279, 88] width 195 height 24
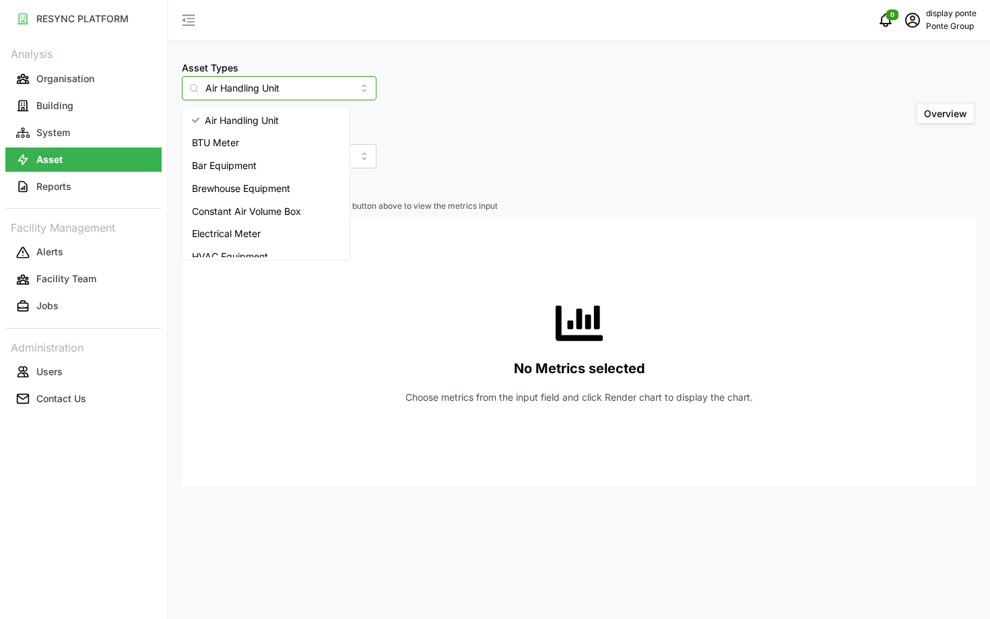
click at [251, 173] on div "Bar Equipment" at bounding box center [266, 165] width 162 height 23
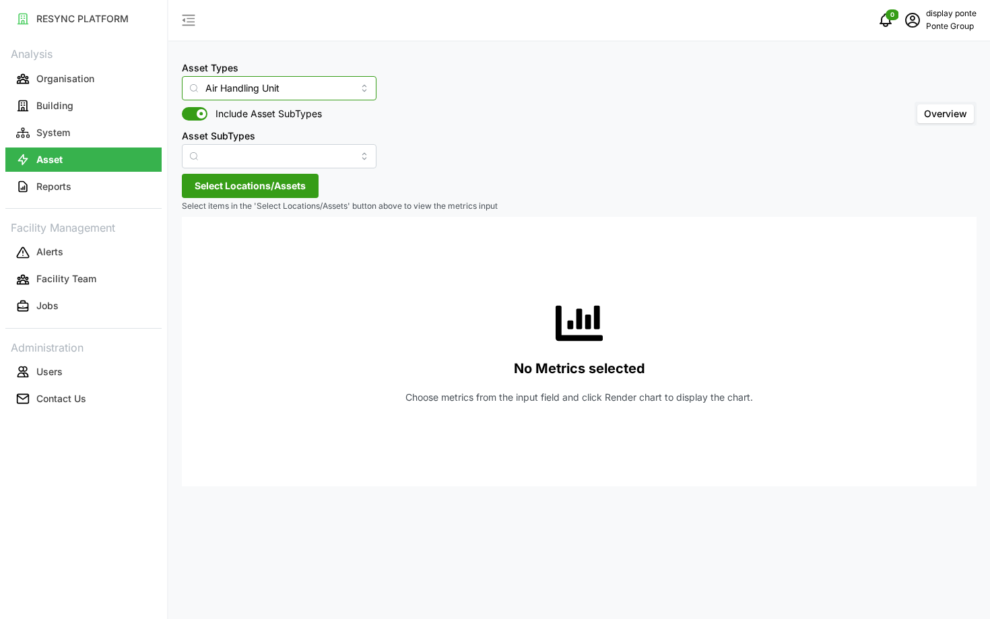
type input "Bar Equipment"
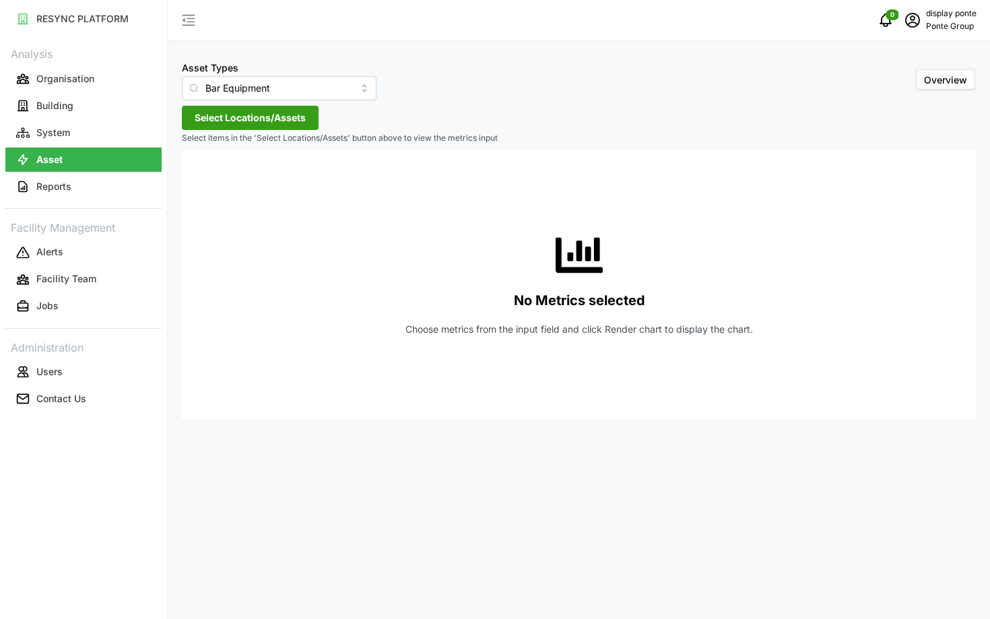
click at [220, 117] on span "Select Locations/Assets" at bounding box center [250, 117] width 111 height 23
click at [195, 182] on icon at bounding box center [199, 178] width 11 height 11
click at [225, 202] on span "Select LeVeL33 Microbrewery" at bounding box center [226, 199] width 9 height 9
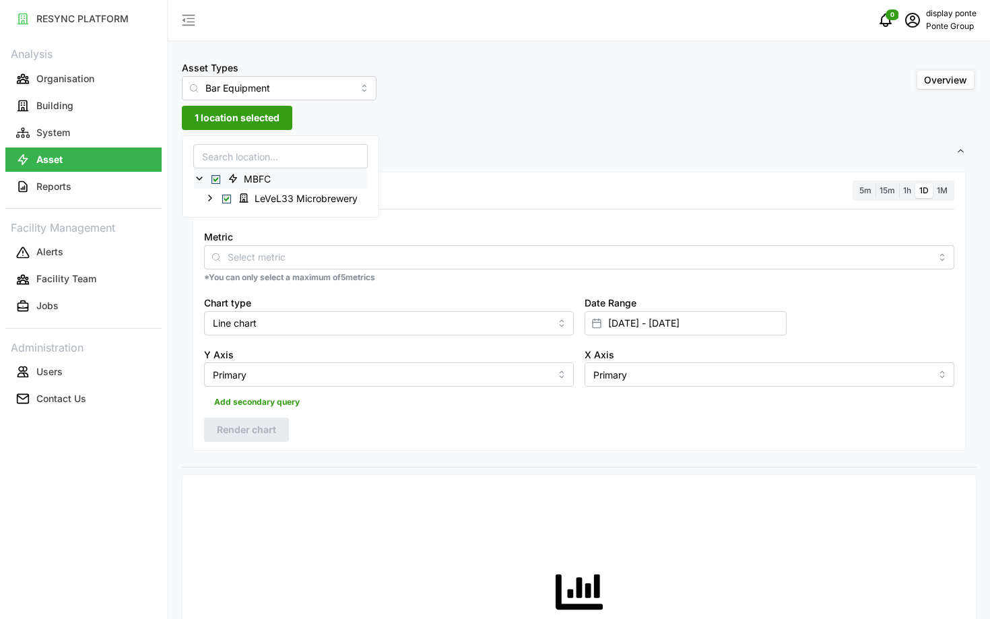
click at [426, 234] on div "Metric" at bounding box center [579, 248] width 750 height 41
click at [51, 96] on button "Building" at bounding box center [83, 106] width 156 height 24
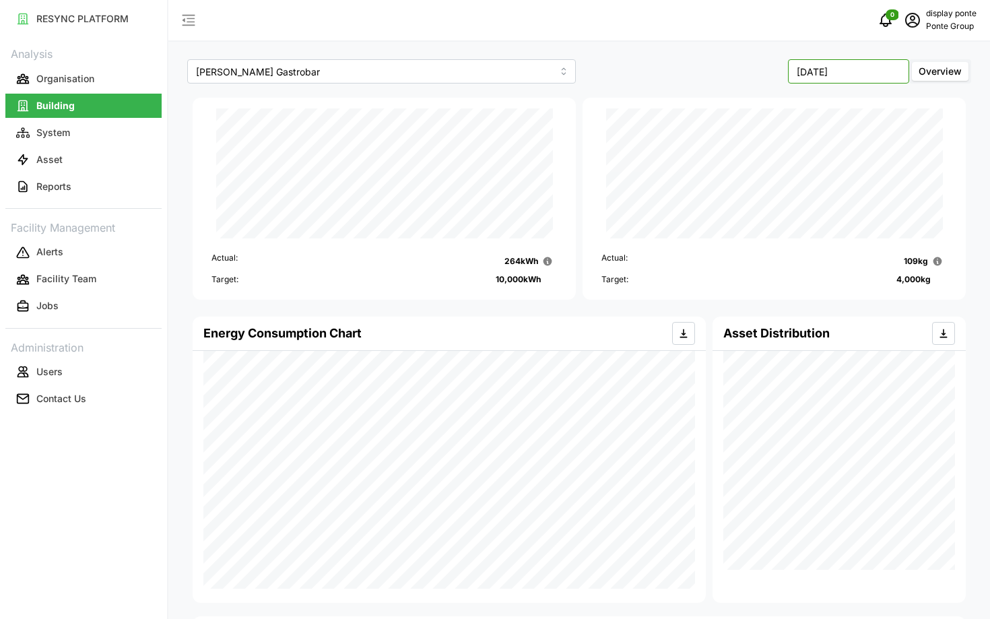
click at [864, 68] on input "October 2025" at bounding box center [848, 71] width 121 height 24
click at [882, 187] on button "Sep" at bounding box center [880, 185] width 58 height 24
type input "September 2025"
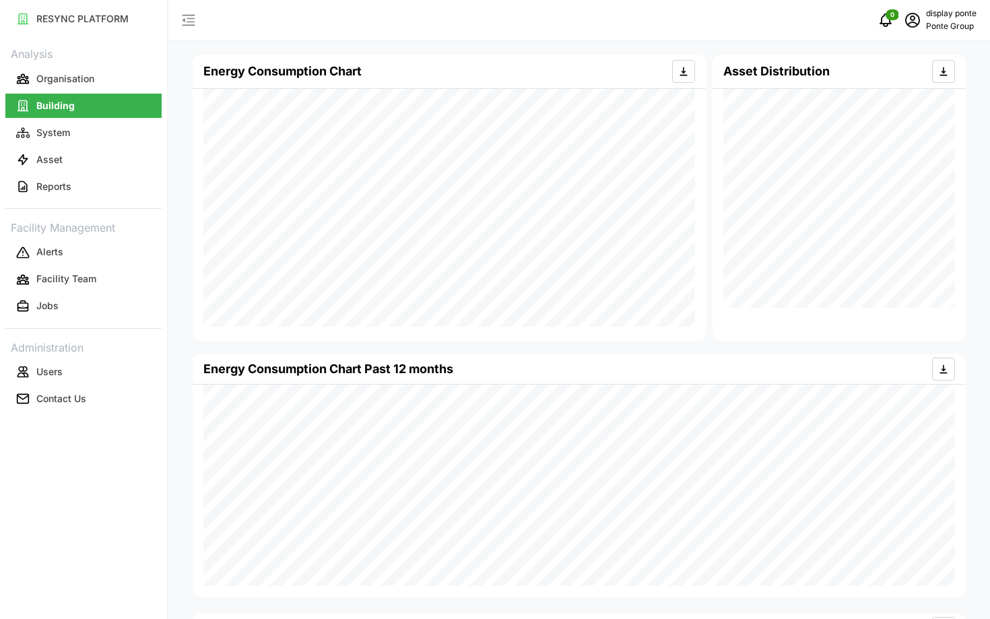
scroll to position [268, 0]
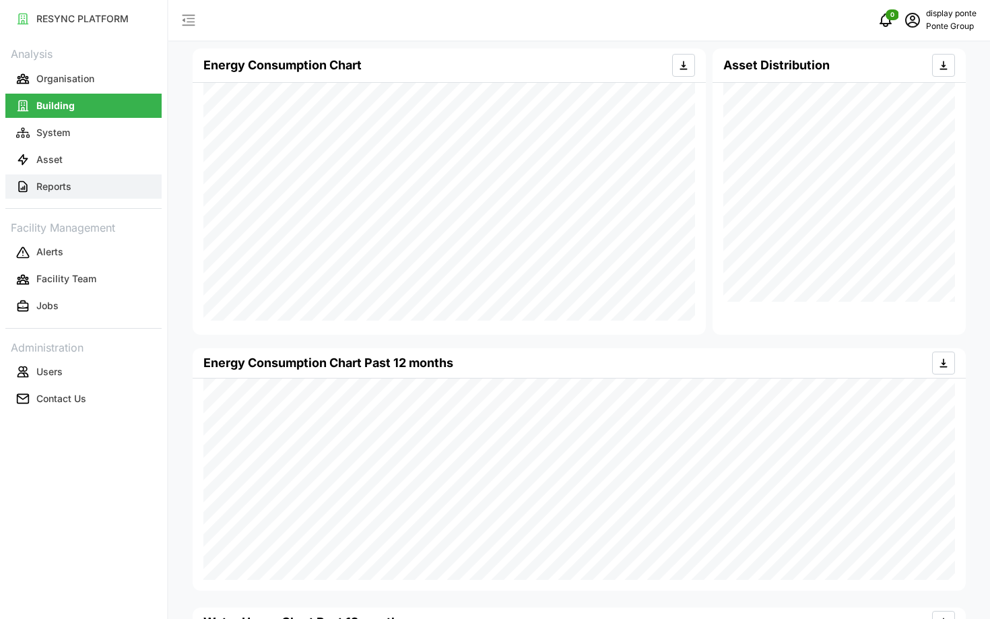
click at [53, 183] on p "Reports" at bounding box center [53, 186] width 35 height 13
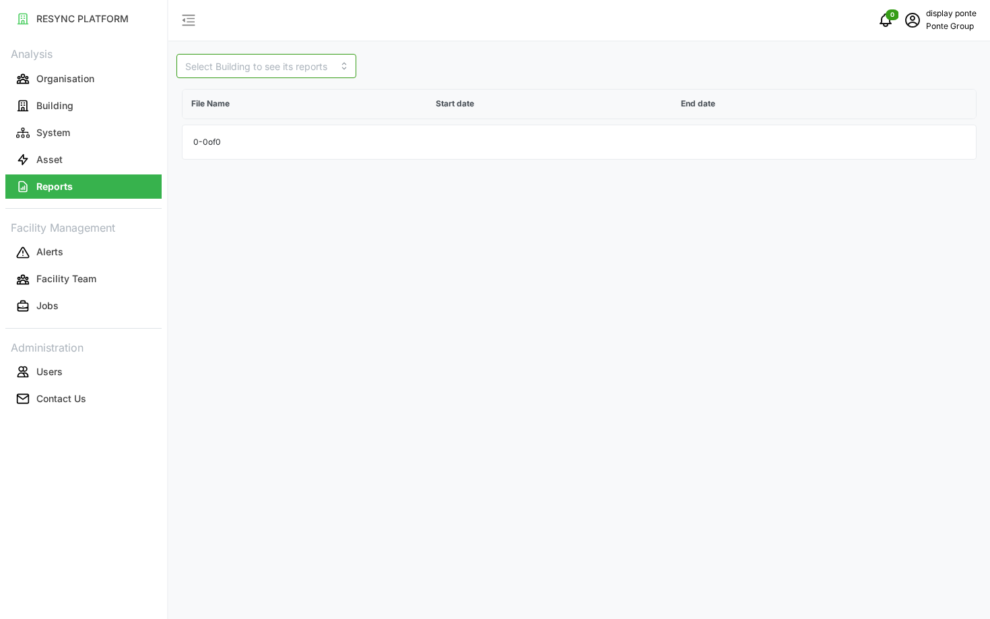
click at [210, 71] on input at bounding box center [266, 66] width 180 height 24
click at [226, 104] on span "Erwin's Gastrobar" at bounding box center [246, 105] width 119 height 29
type input "Erwin's Gastrobar"
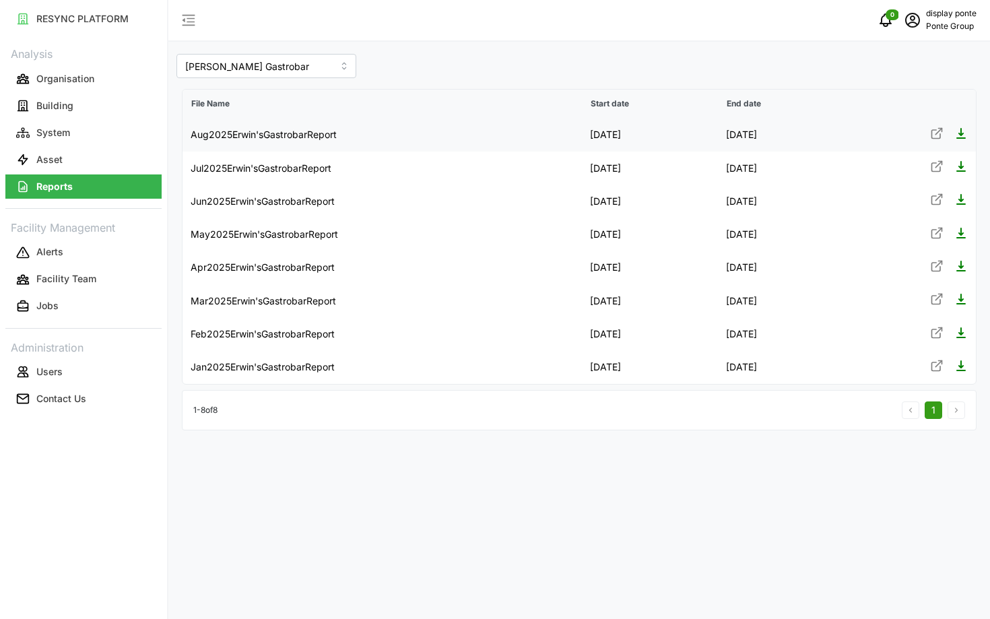
click at [936, 142] on link at bounding box center [936, 135] width 13 height 17
